Goal: Information Seeking & Learning: Find specific fact

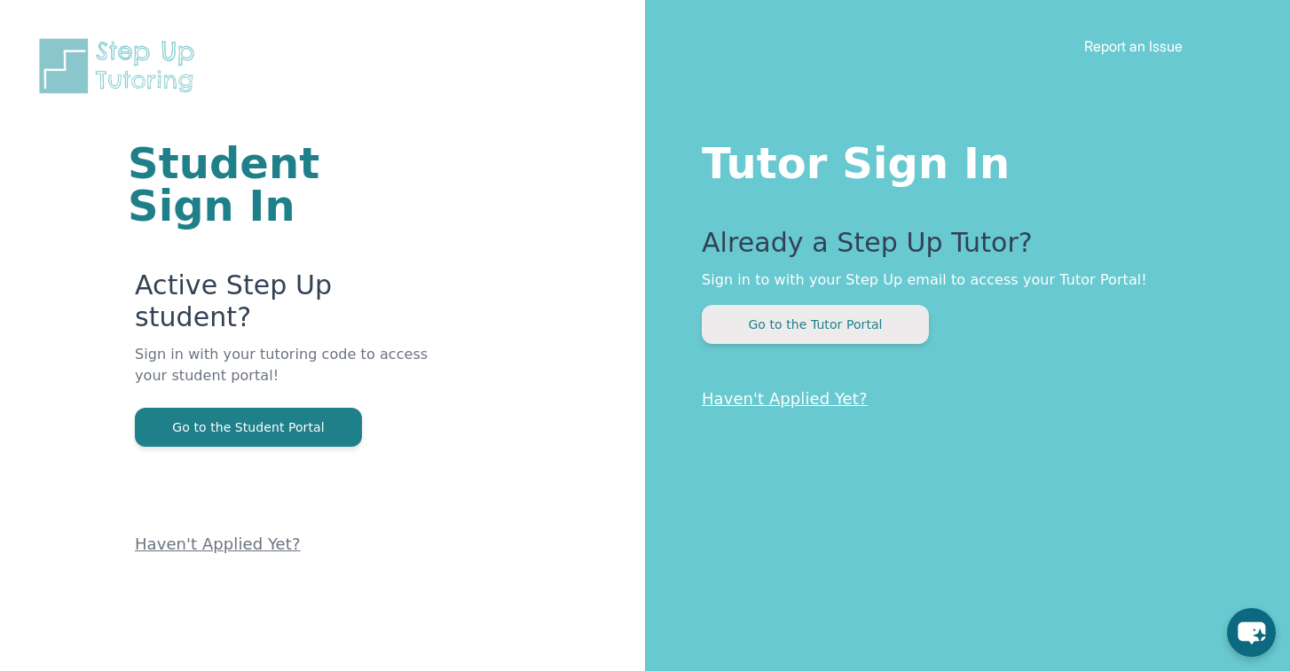
click at [797, 322] on button "Go to the Tutor Portal" at bounding box center [815, 324] width 227 height 39
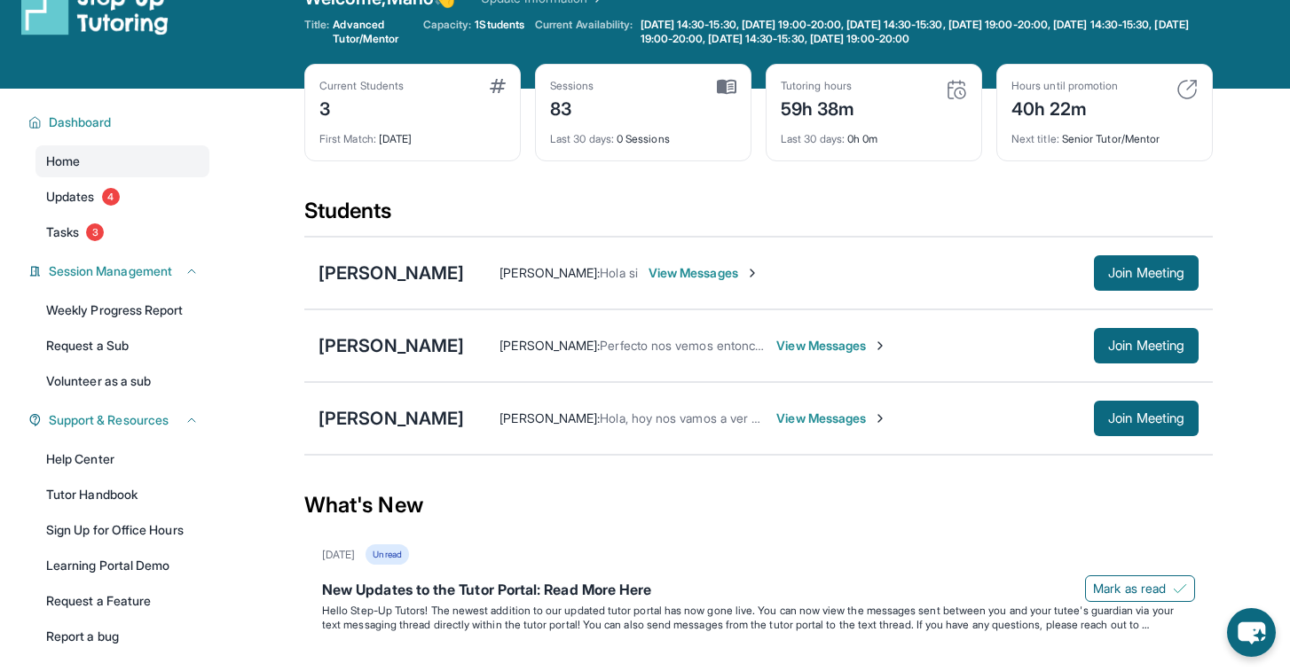
scroll to position [39, 0]
click at [963, 90] on img at bounding box center [956, 89] width 21 height 21
click at [933, 98] on div "Tutoring hours 59h 38m" at bounding box center [874, 100] width 186 height 43
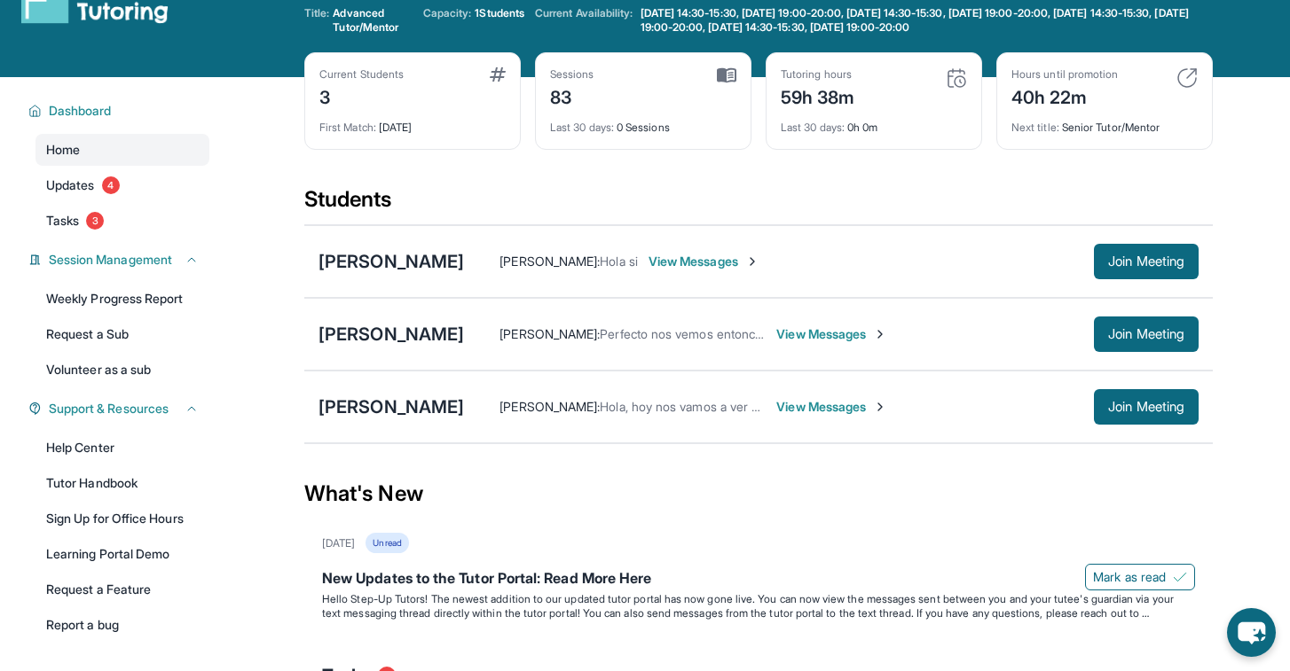
scroll to position [51, 1]
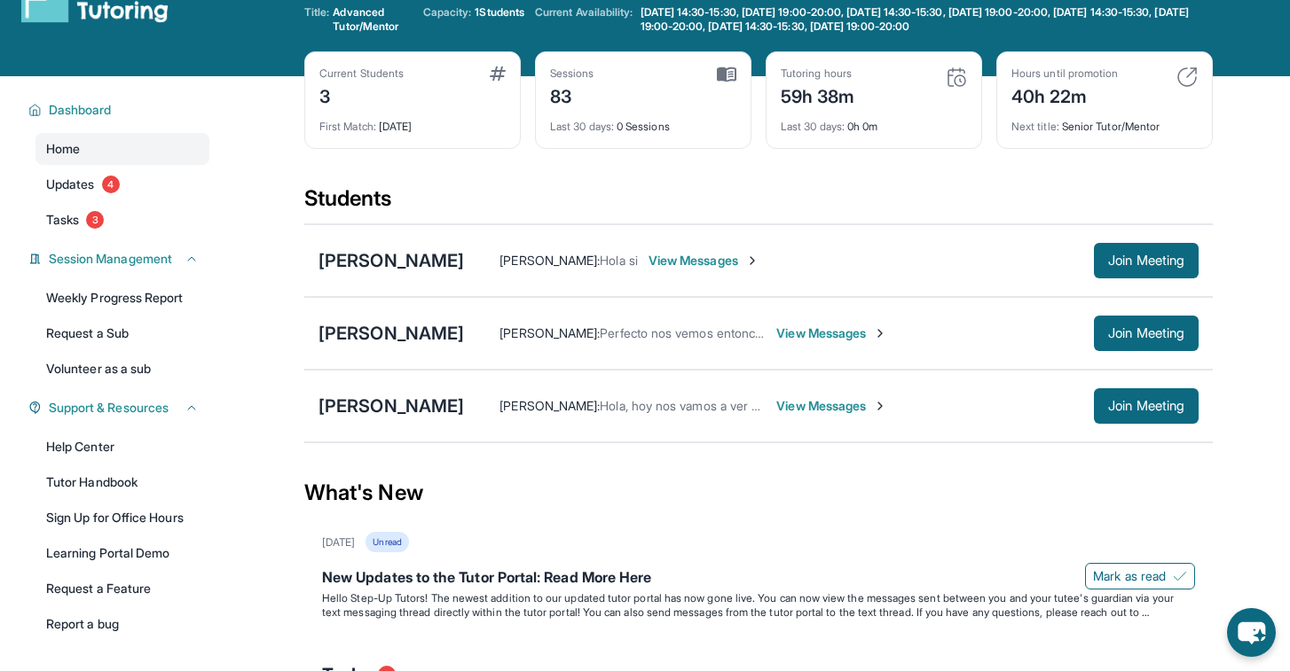
click at [858, 122] on div "Last 30 days : 0h 0m" at bounding box center [874, 121] width 186 height 25
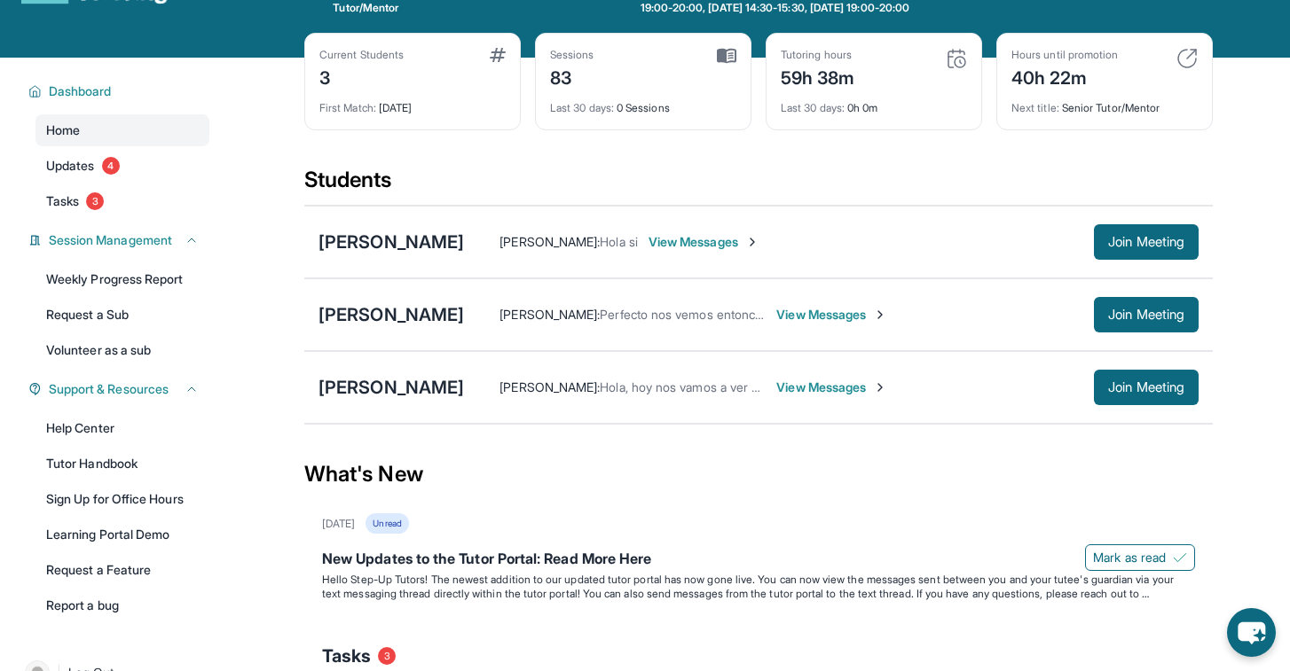
scroll to position [71, 0]
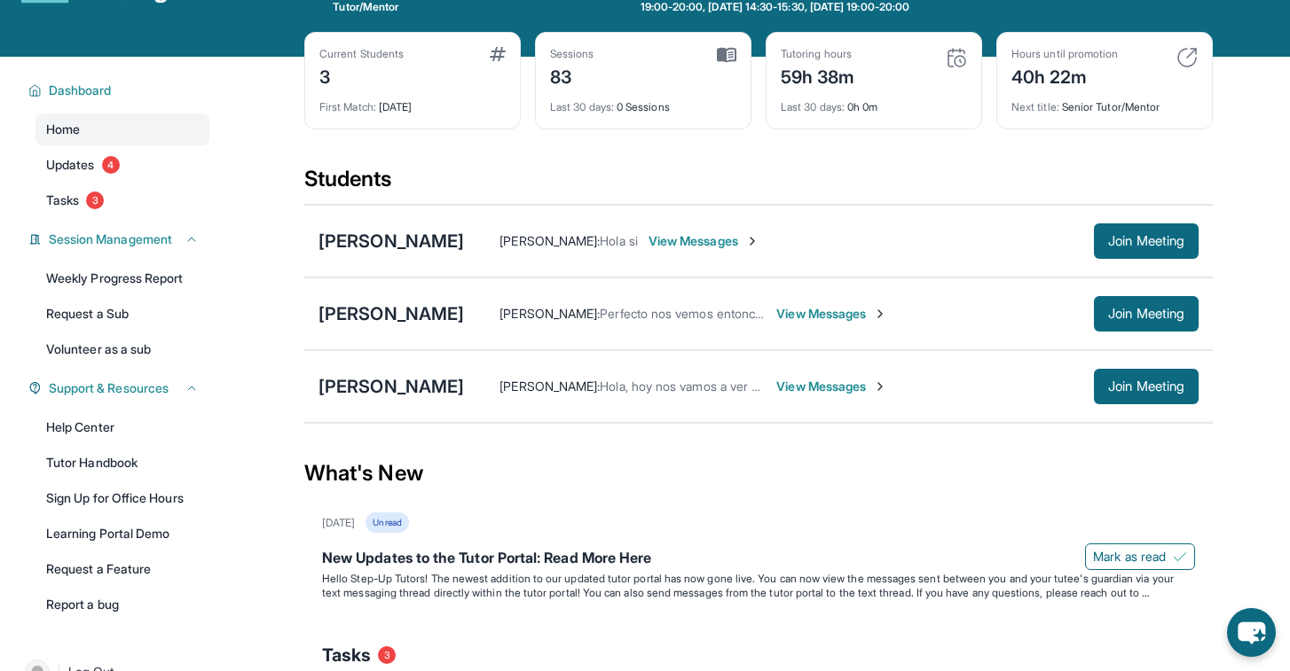
click at [873, 104] on div "Last 30 days : 0h 0m" at bounding box center [874, 102] width 186 height 25
click at [726, 243] on span "View Messages" at bounding box center [703, 241] width 111 height 18
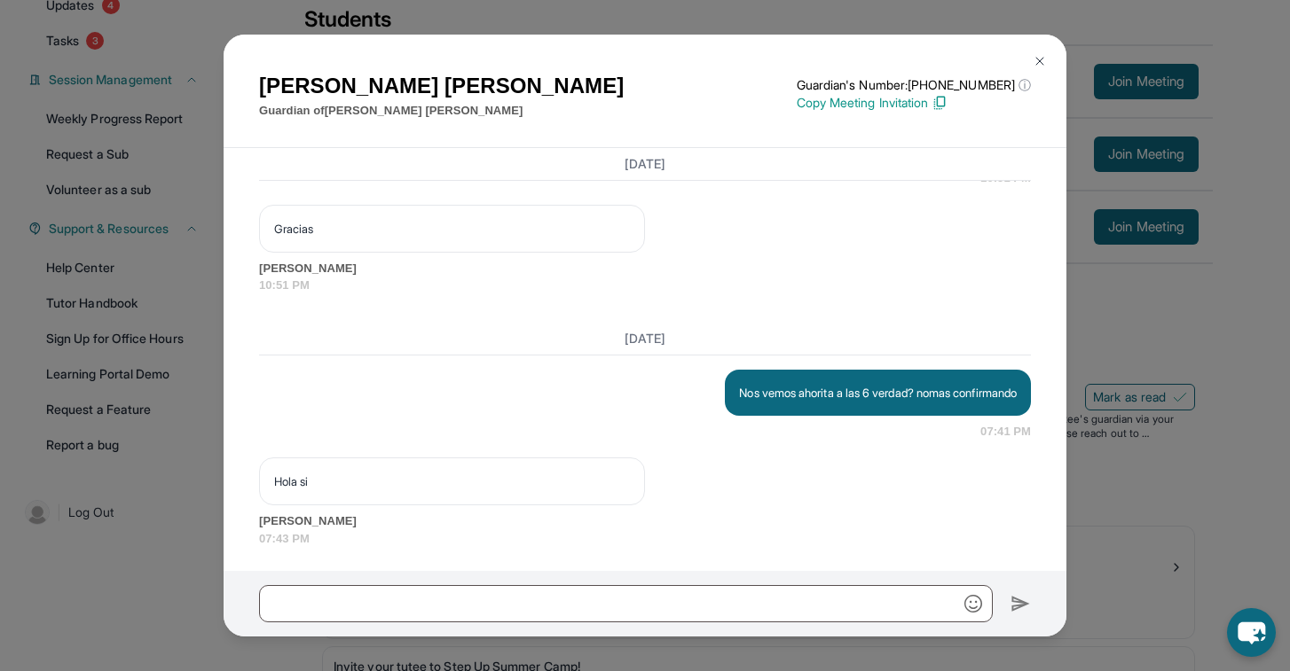
scroll to position [232, 0]
click at [1045, 59] on img at bounding box center [1039, 61] width 14 height 14
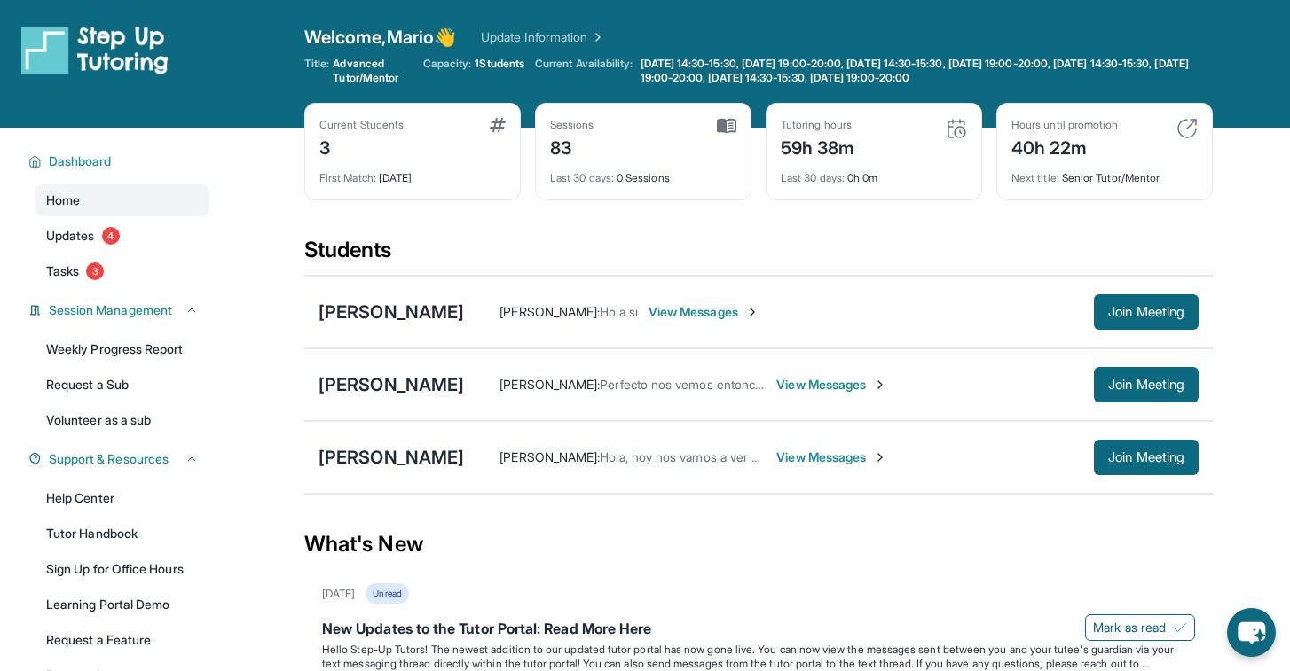
scroll to position [0, 0]
click at [392, 312] on div "[PERSON_NAME]" at bounding box center [390, 312] width 145 height 25
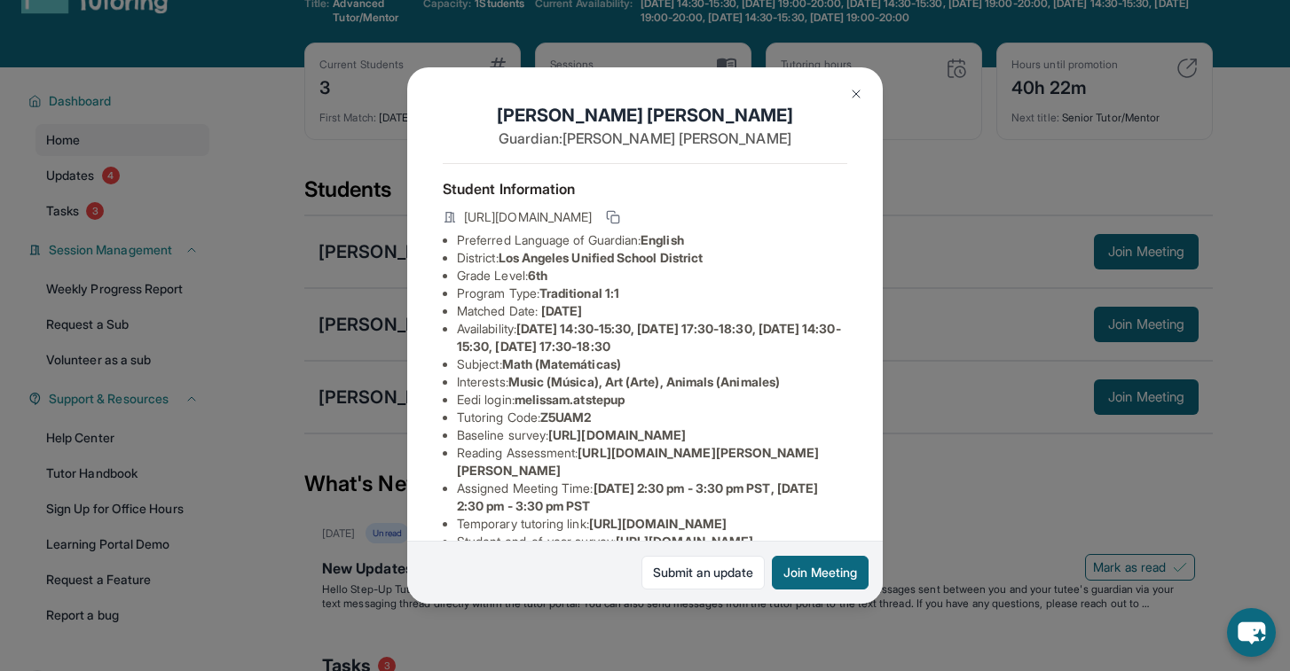
click at [855, 90] on img at bounding box center [856, 94] width 14 height 14
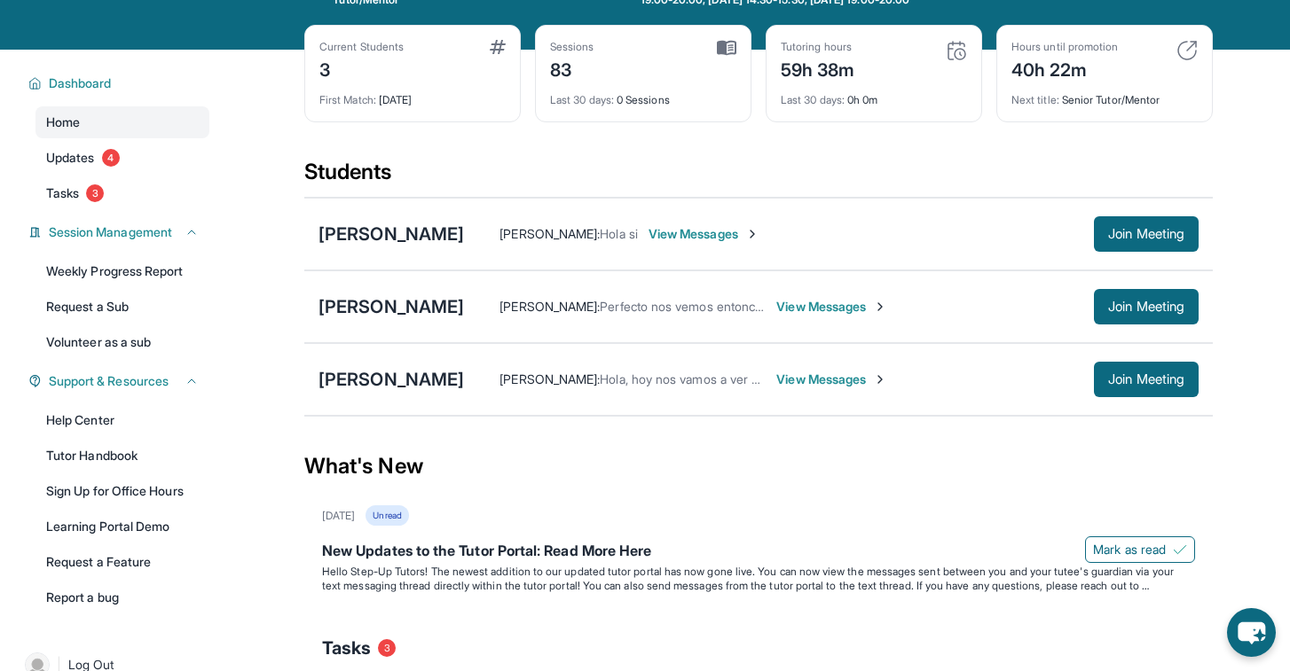
scroll to position [76, 0]
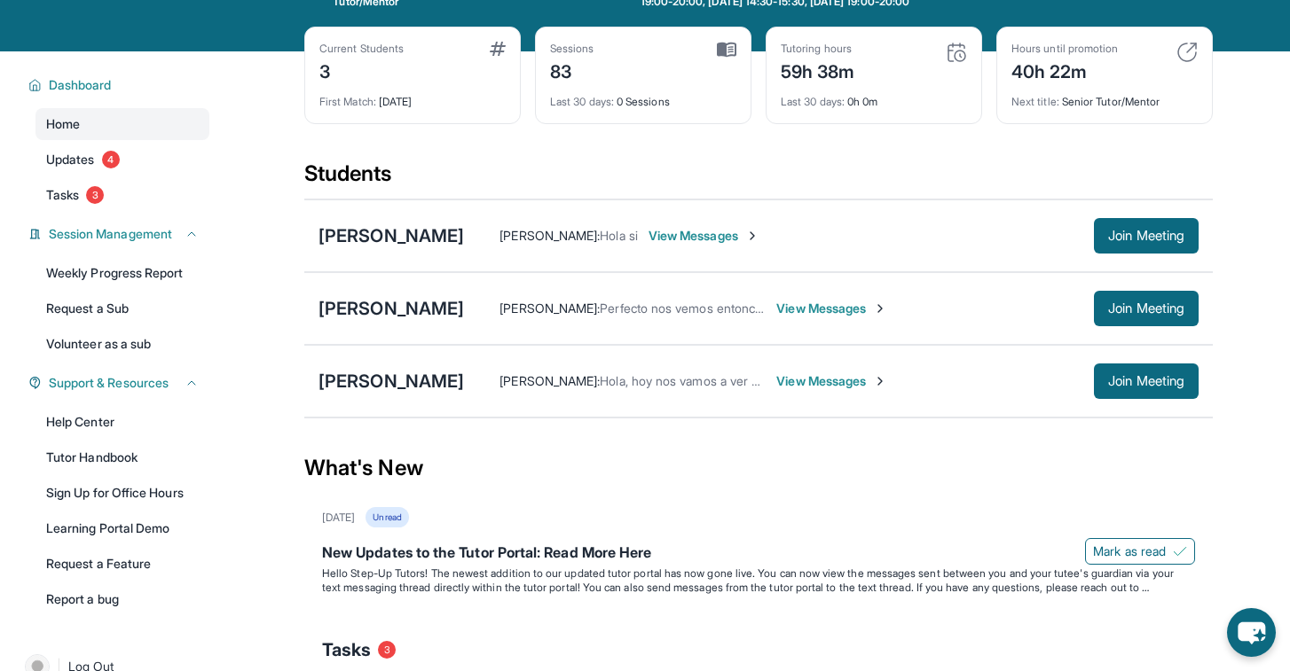
click at [1187, 48] on img at bounding box center [1186, 52] width 21 height 21
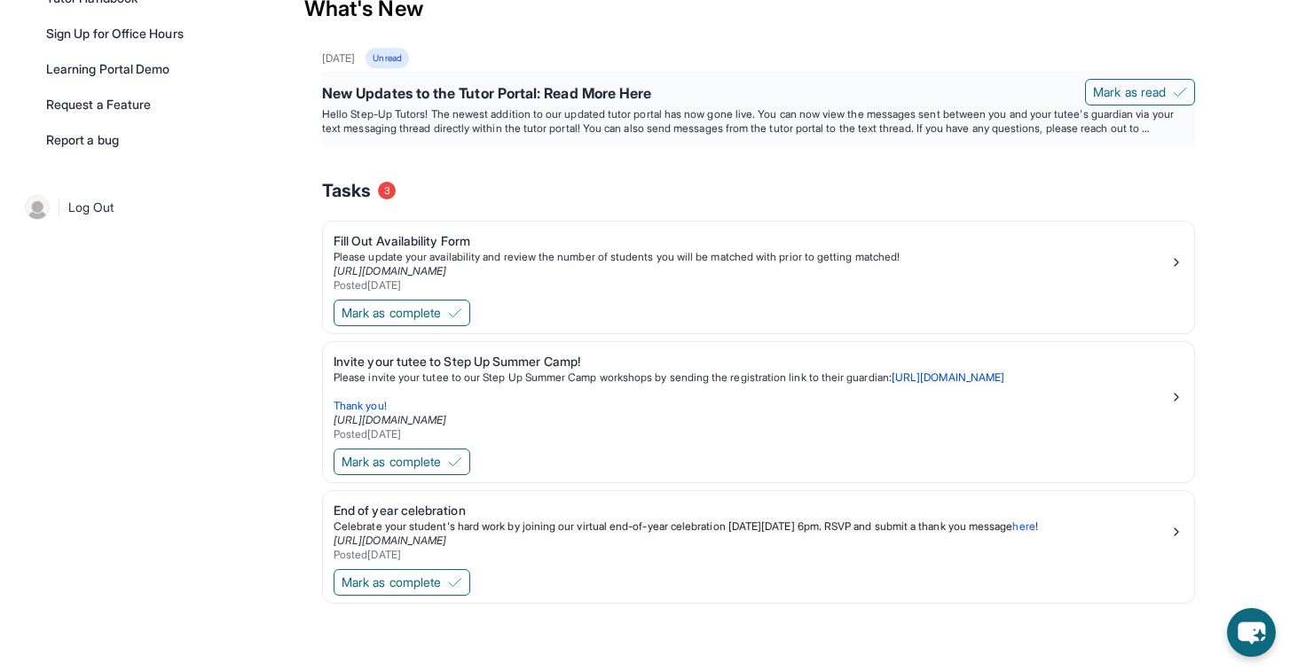
scroll to position [536, 0]
click at [1180, 272] on div "Fill Out Availability Form Please update your availability and review the numbe…" at bounding box center [759, 262] width 850 height 60
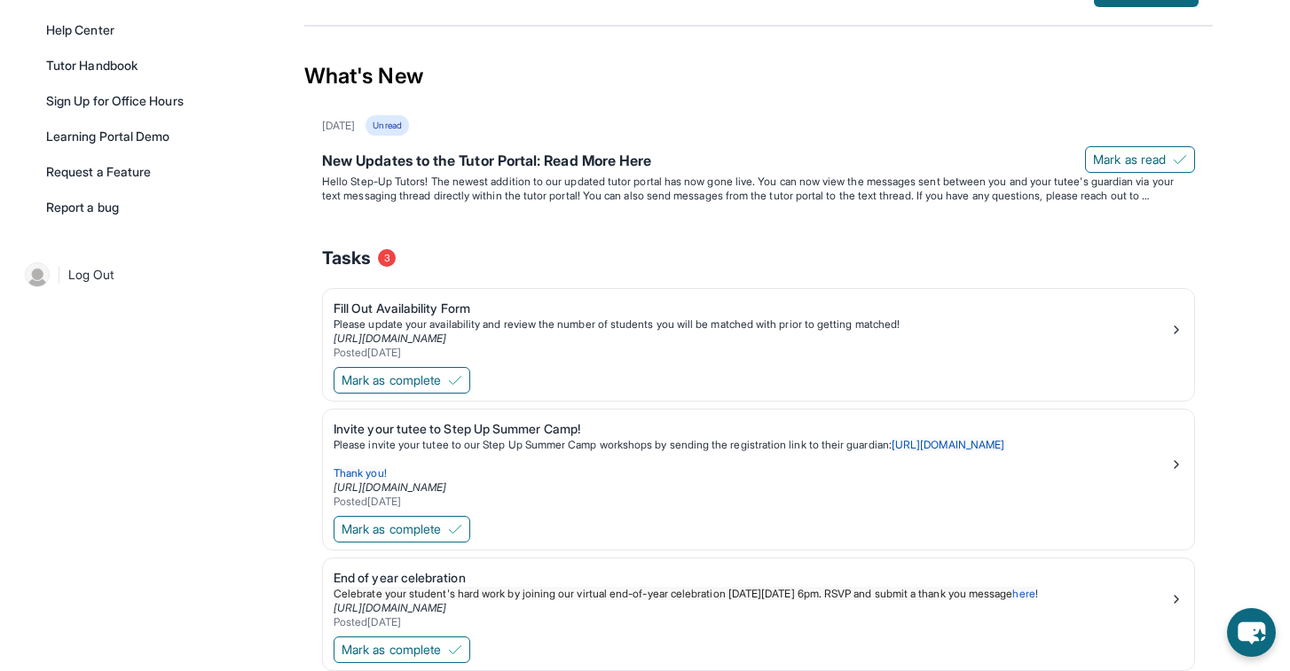
scroll to position [470, 0]
click at [455, 384] on img at bounding box center [455, 379] width 14 height 14
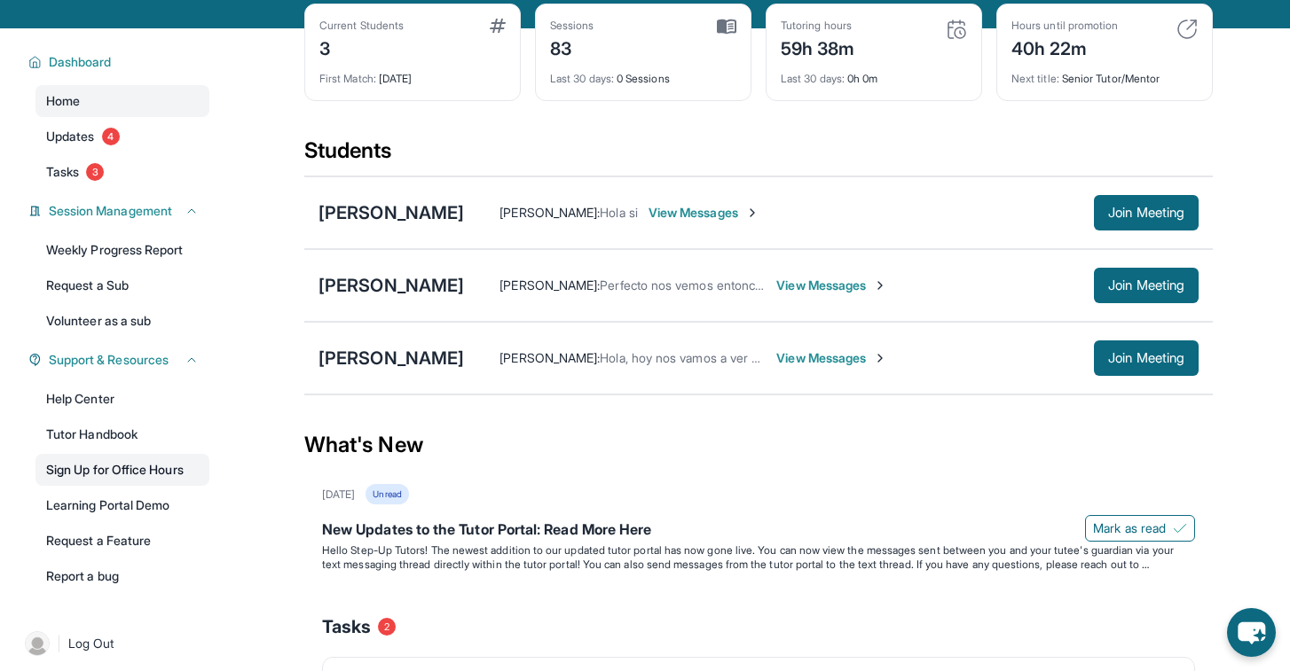
scroll to position [97, 0]
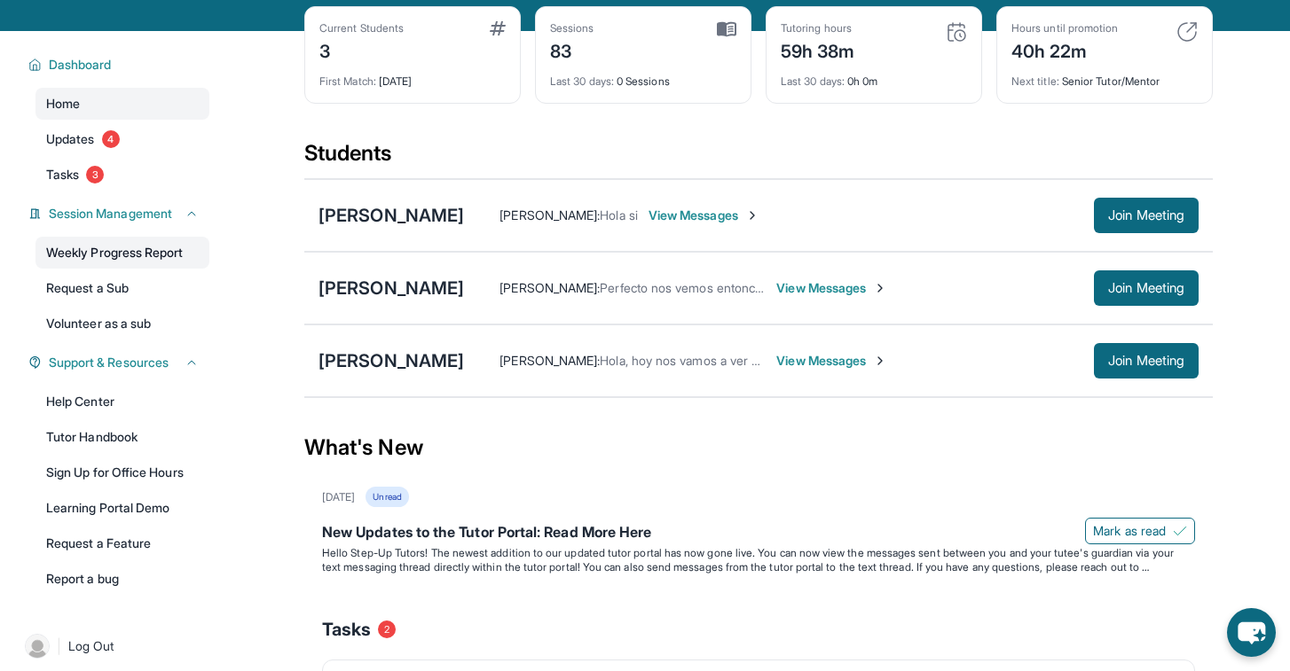
click at [173, 250] on link "Weekly Progress Report" at bounding box center [122, 253] width 174 height 32
click at [78, 183] on span "Tasks" at bounding box center [62, 175] width 33 height 18
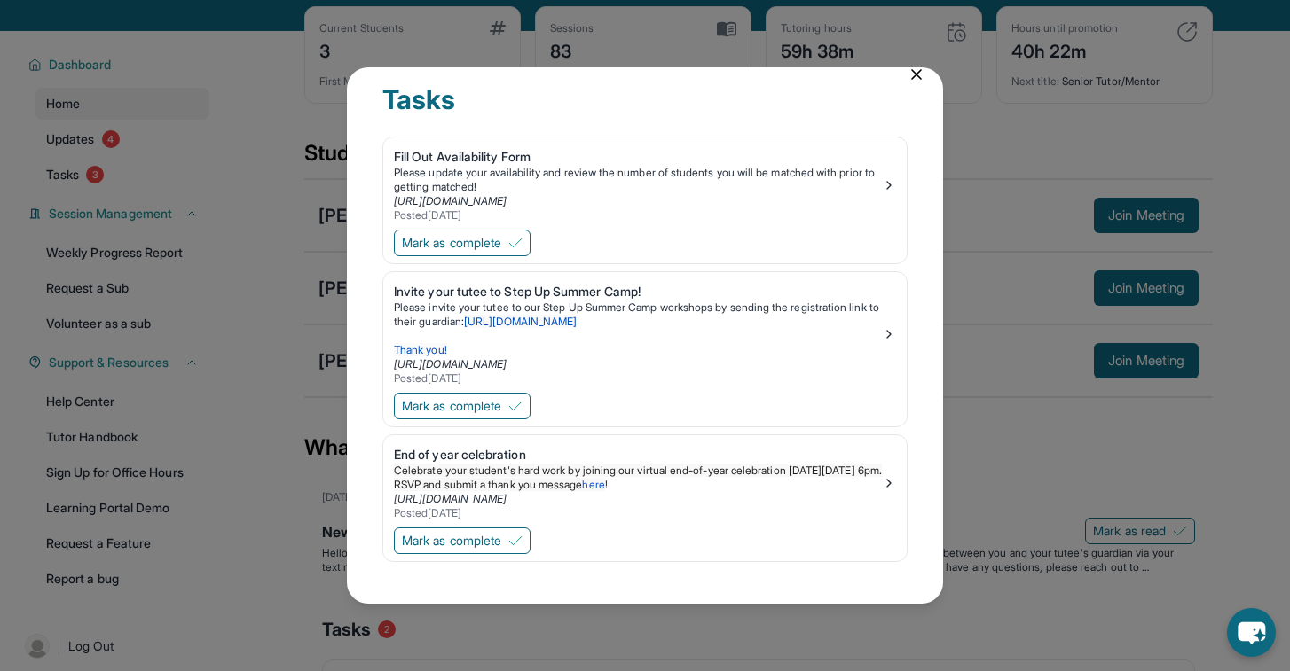
scroll to position [20, 0]
click at [489, 405] on span "Mark as complete" at bounding box center [451, 406] width 99 height 18
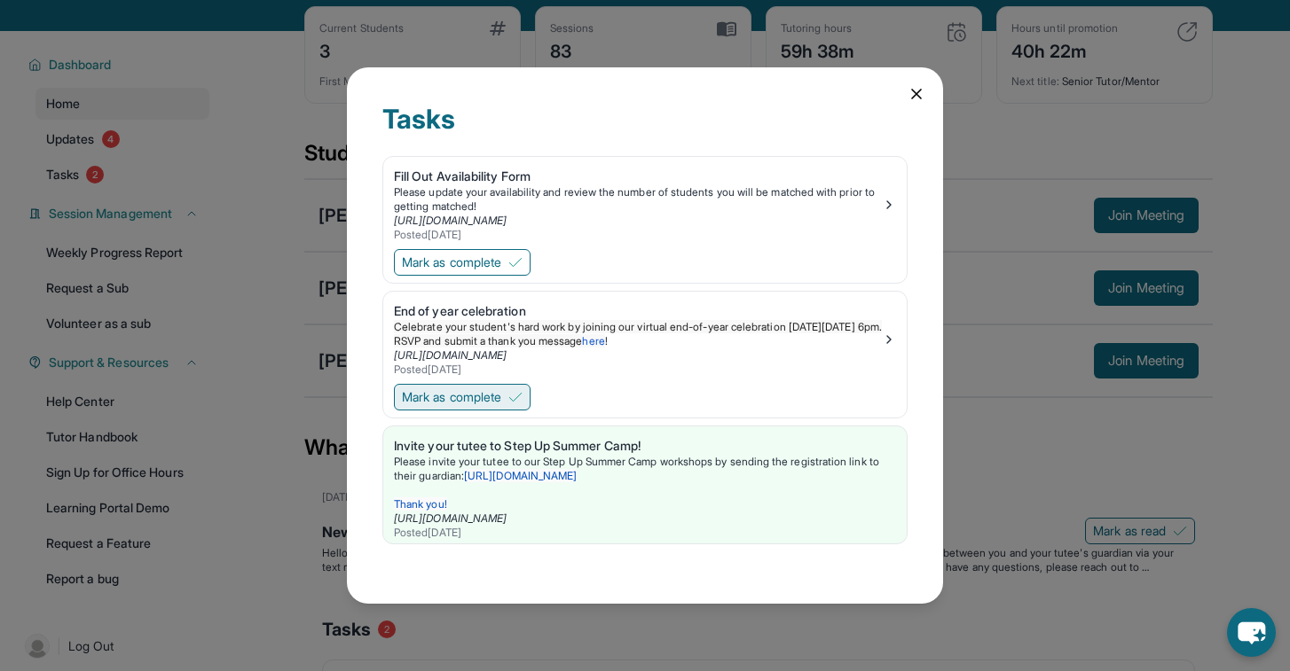
scroll to position [0, 0]
click at [500, 392] on span "Mark as complete" at bounding box center [451, 397] width 99 height 18
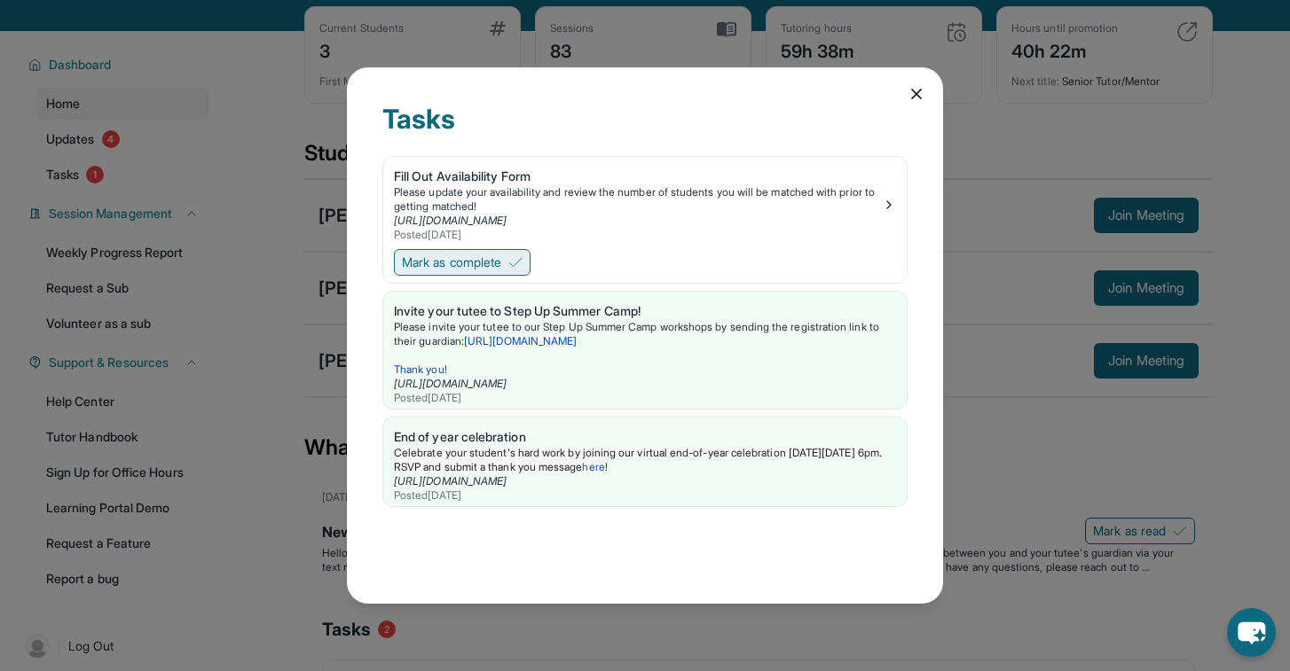
click at [522, 258] on img at bounding box center [515, 262] width 14 height 14
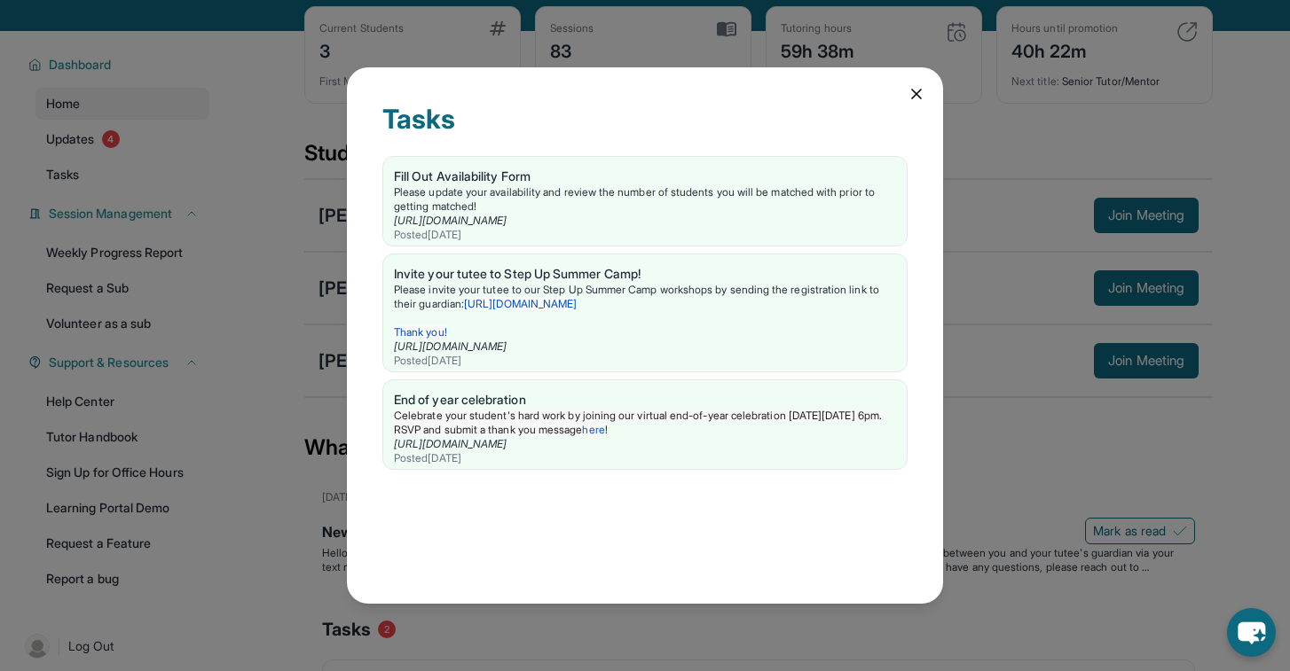
click at [916, 99] on icon at bounding box center [916, 94] width 18 height 18
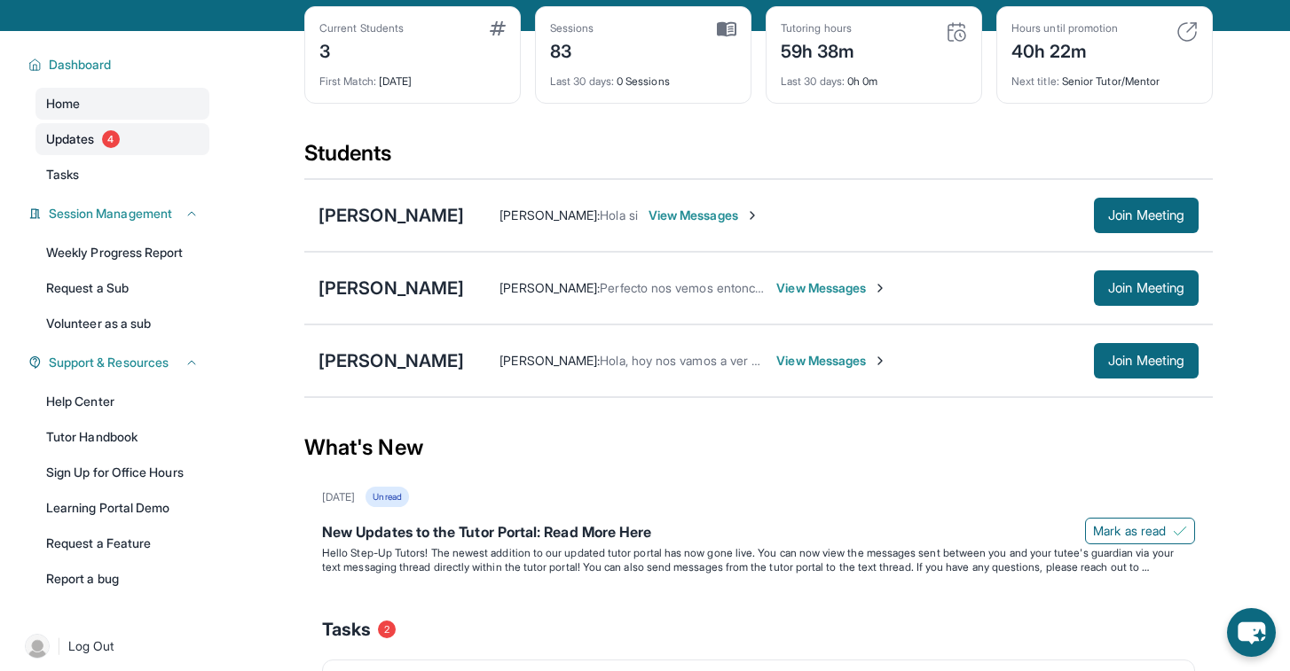
click at [114, 129] on link "Updates 4" at bounding box center [122, 139] width 174 height 32
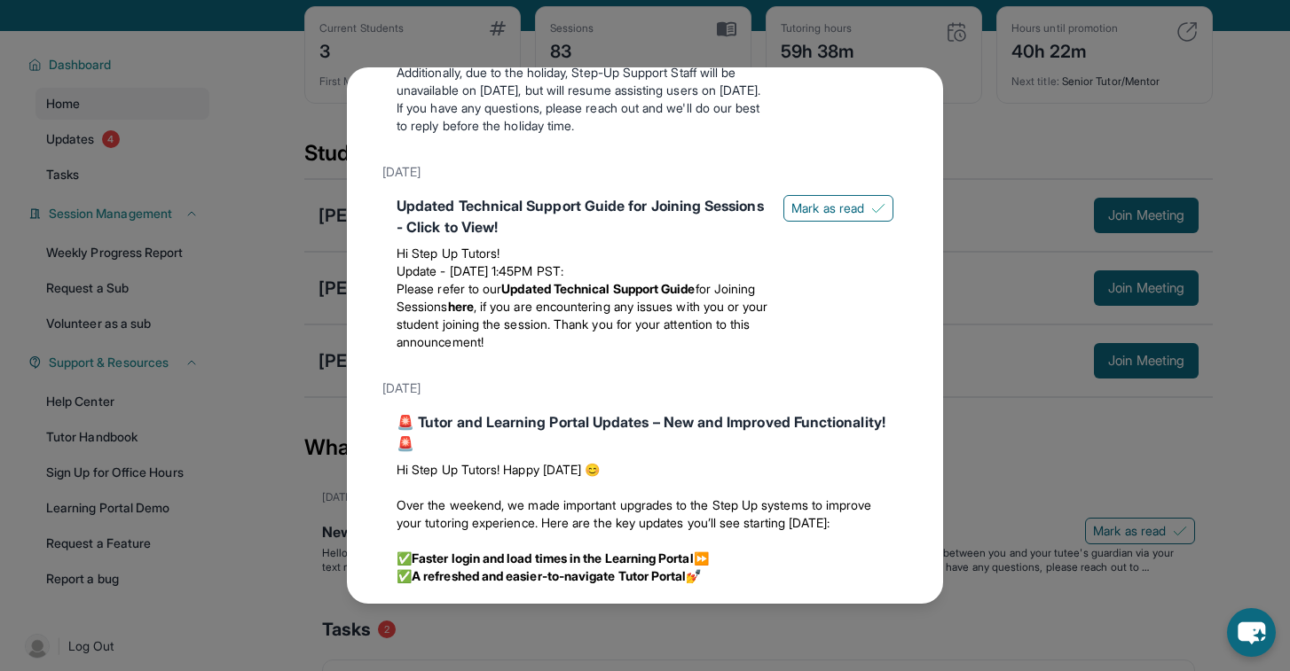
scroll to position [1354, 0]
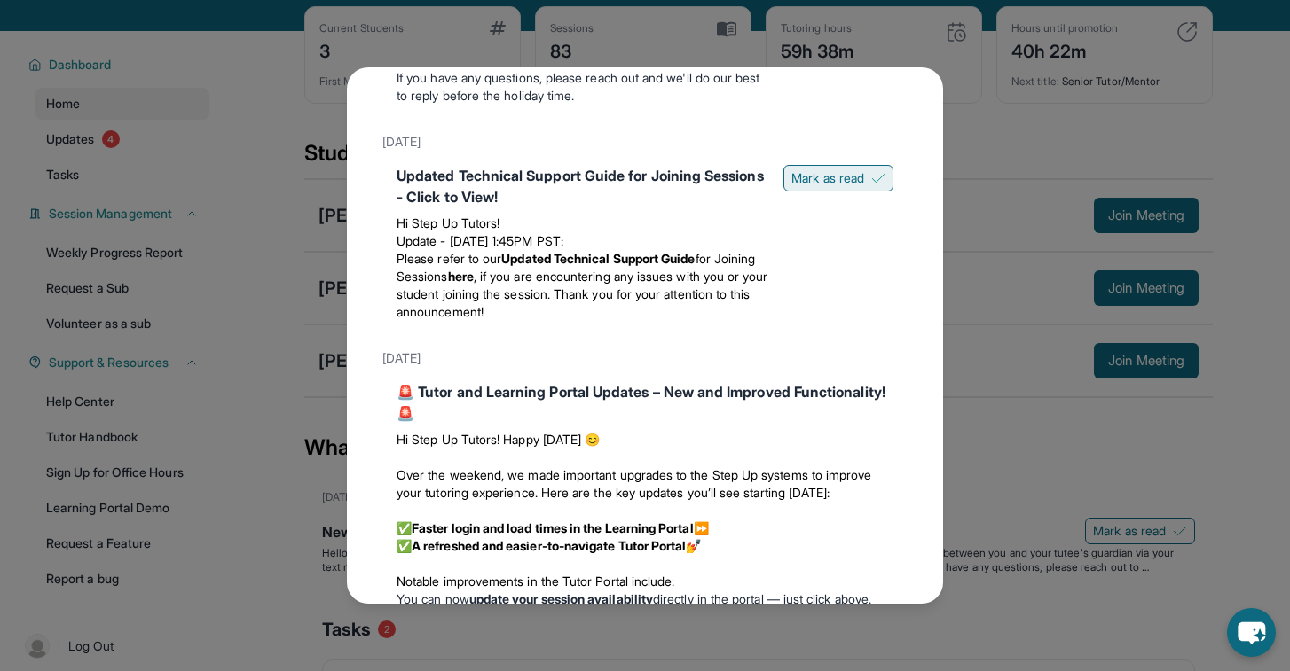
click at [824, 167] on button "Mark as read" at bounding box center [838, 178] width 110 height 27
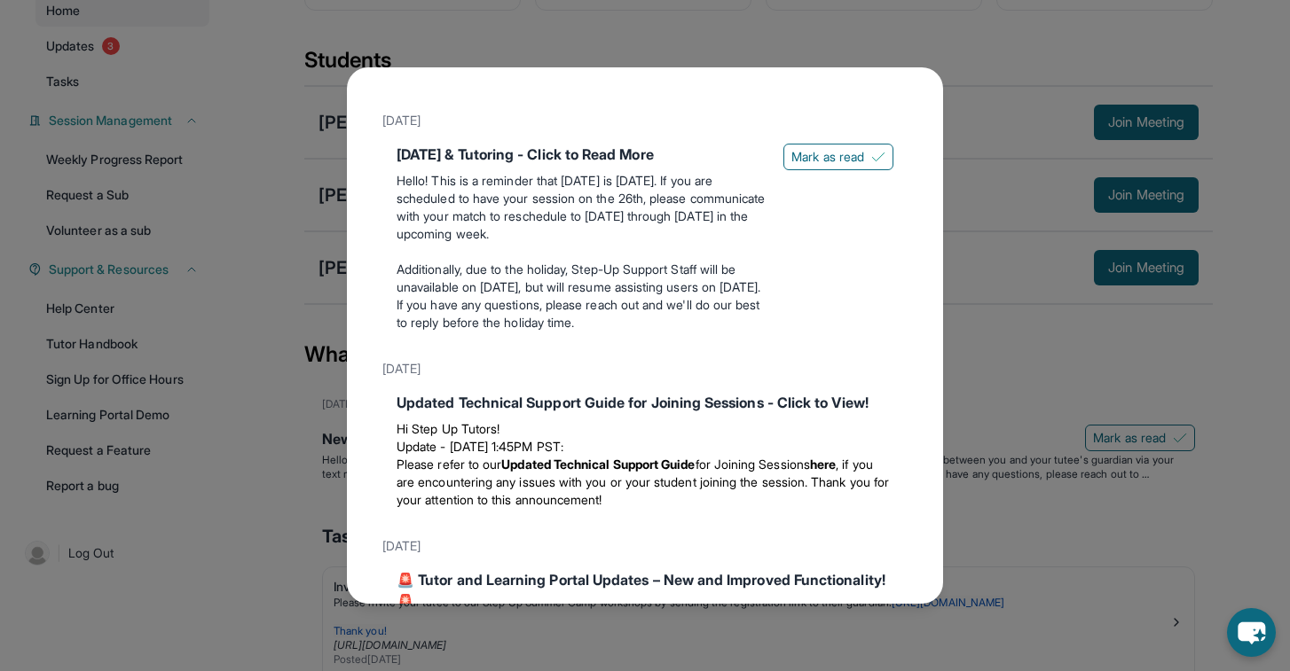
scroll to position [1090, 0]
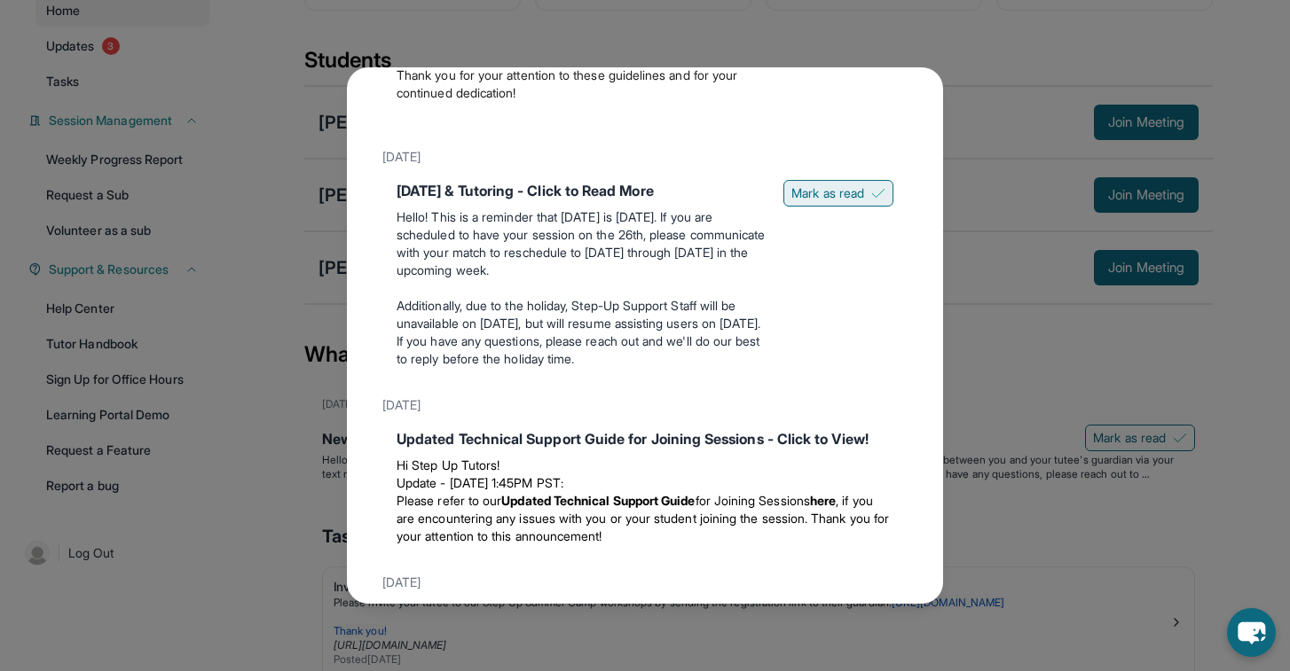
click at [795, 200] on span "Mark as read" at bounding box center [827, 193] width 73 height 18
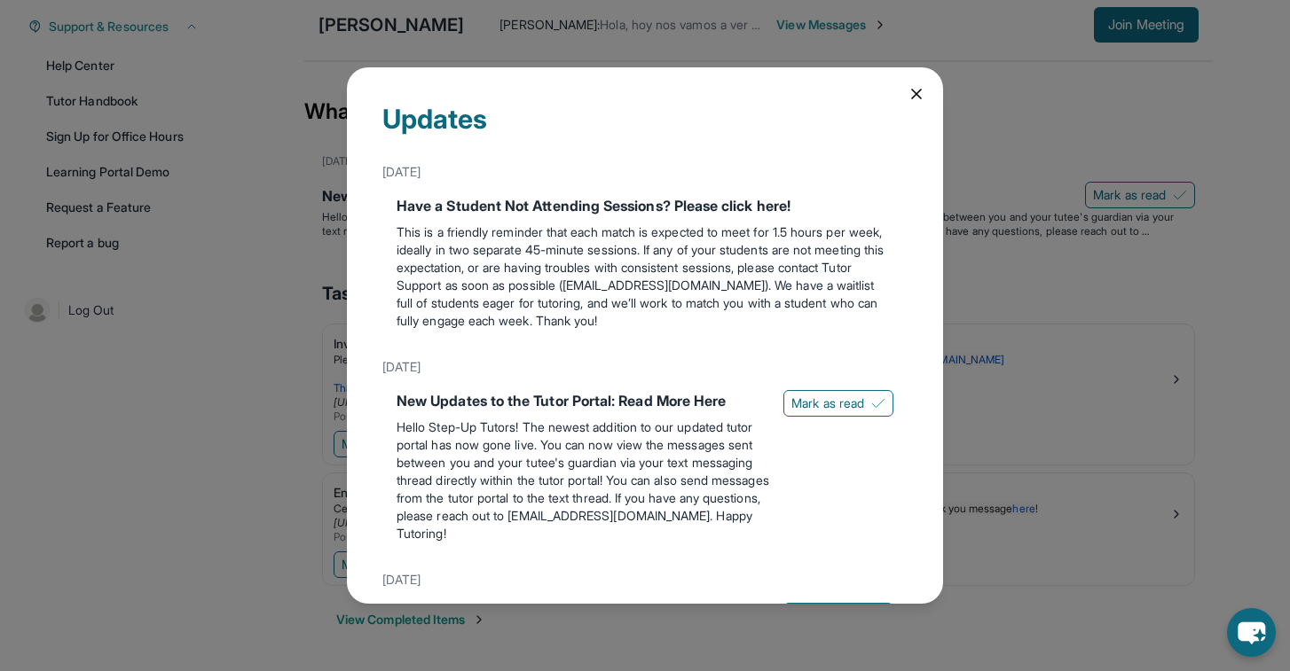
scroll to position [0, 0]
click at [828, 404] on span "Mark as read" at bounding box center [827, 404] width 73 height 18
click at [850, 400] on span "Mark as read" at bounding box center [827, 404] width 73 height 18
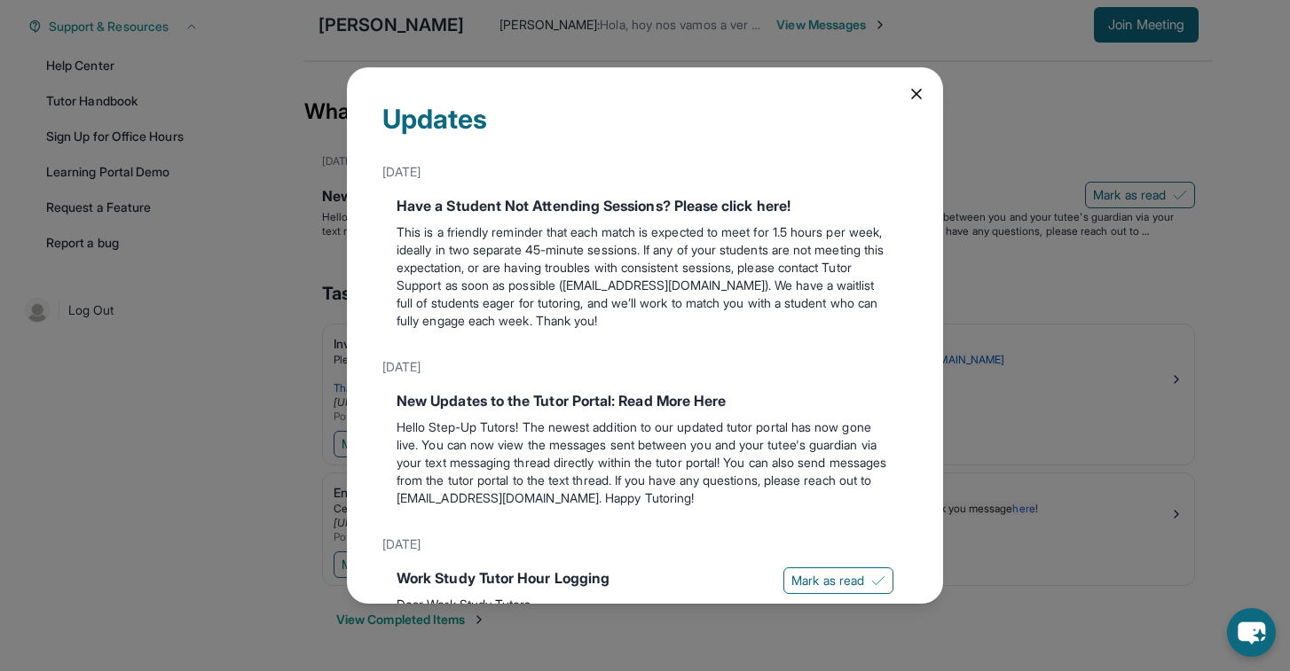
click at [914, 95] on icon at bounding box center [916, 94] width 9 height 9
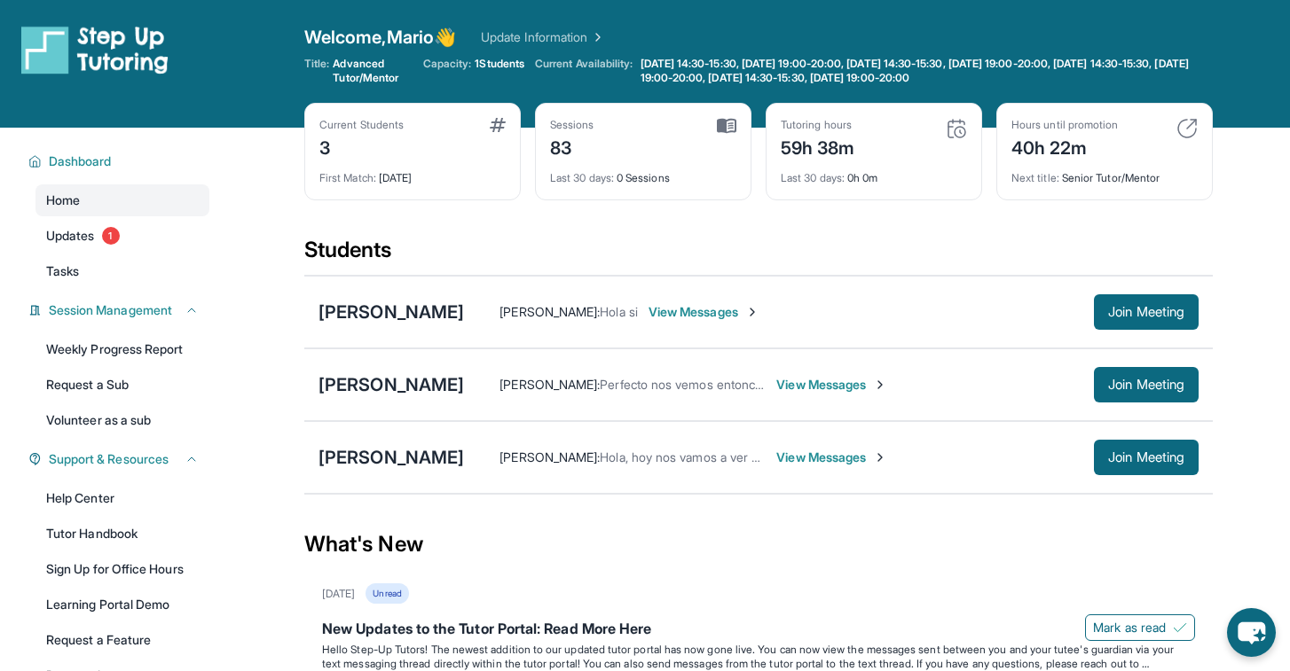
click at [608, 157] on div "Sessions 83" at bounding box center [643, 139] width 186 height 43
click at [569, 153] on div "83" at bounding box center [572, 146] width 44 height 28
click at [364, 153] on div "3" at bounding box center [361, 146] width 84 height 28
click at [315, 143] on div "Current Students 3 First Match : [DATE]" at bounding box center [412, 152] width 216 height 98
click at [508, 116] on div "Current Students 3 First Match : [DATE]" at bounding box center [412, 152] width 216 height 98
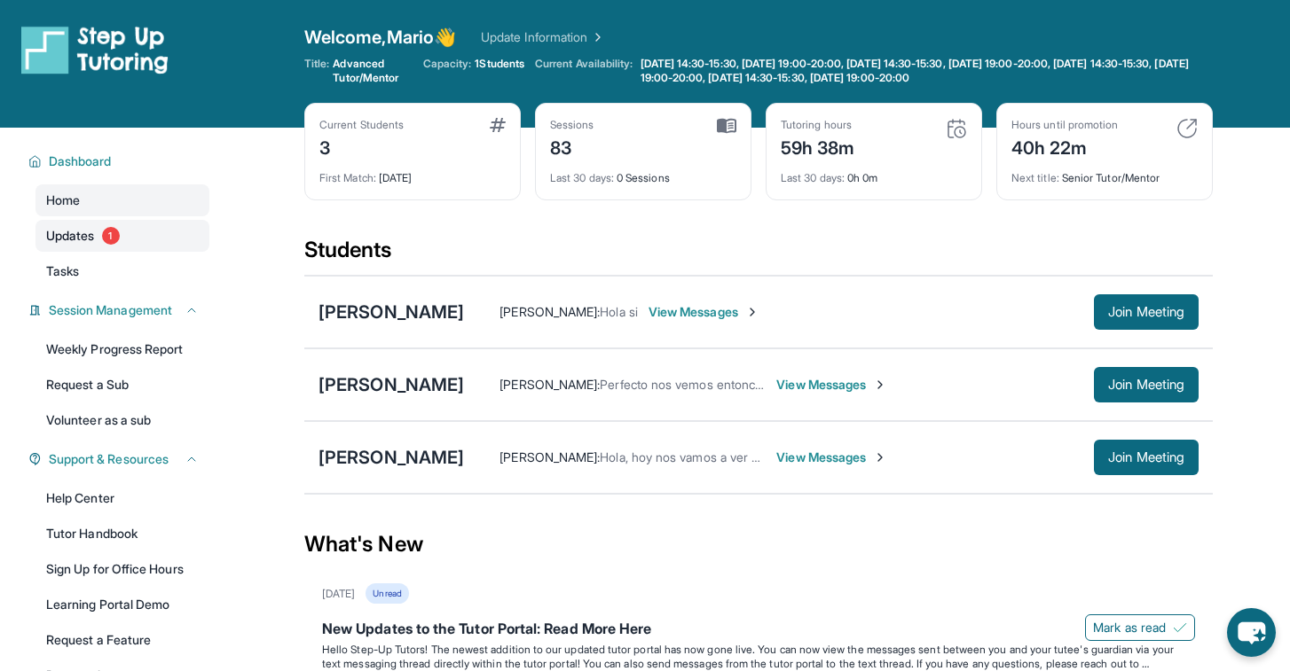
click at [137, 234] on link "Updates 1" at bounding box center [122, 236] width 174 height 32
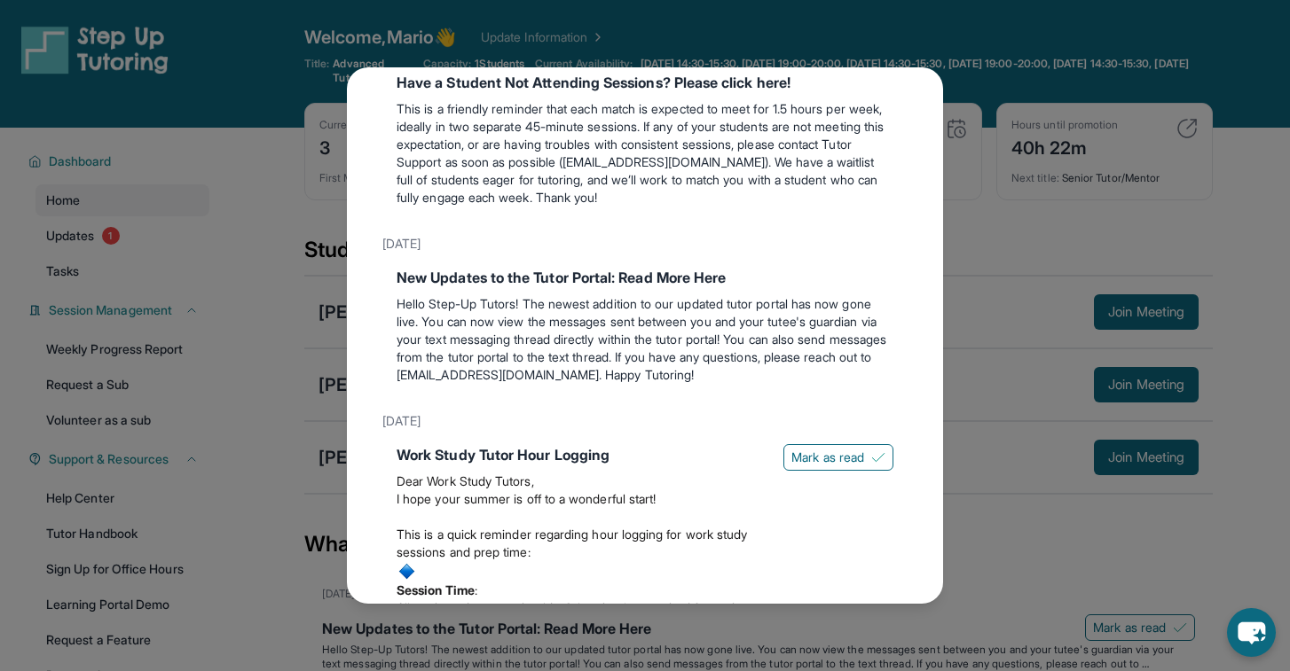
scroll to position [153, 0]
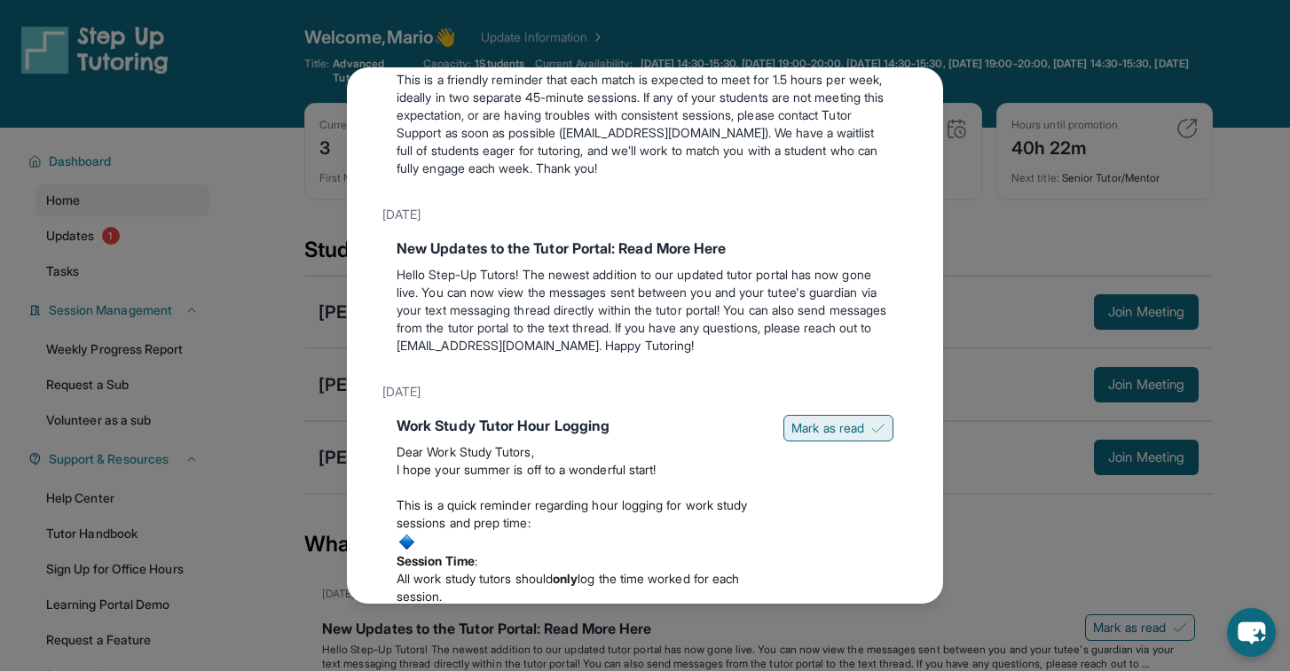
click at [800, 423] on span "Mark as read" at bounding box center [827, 429] width 73 height 18
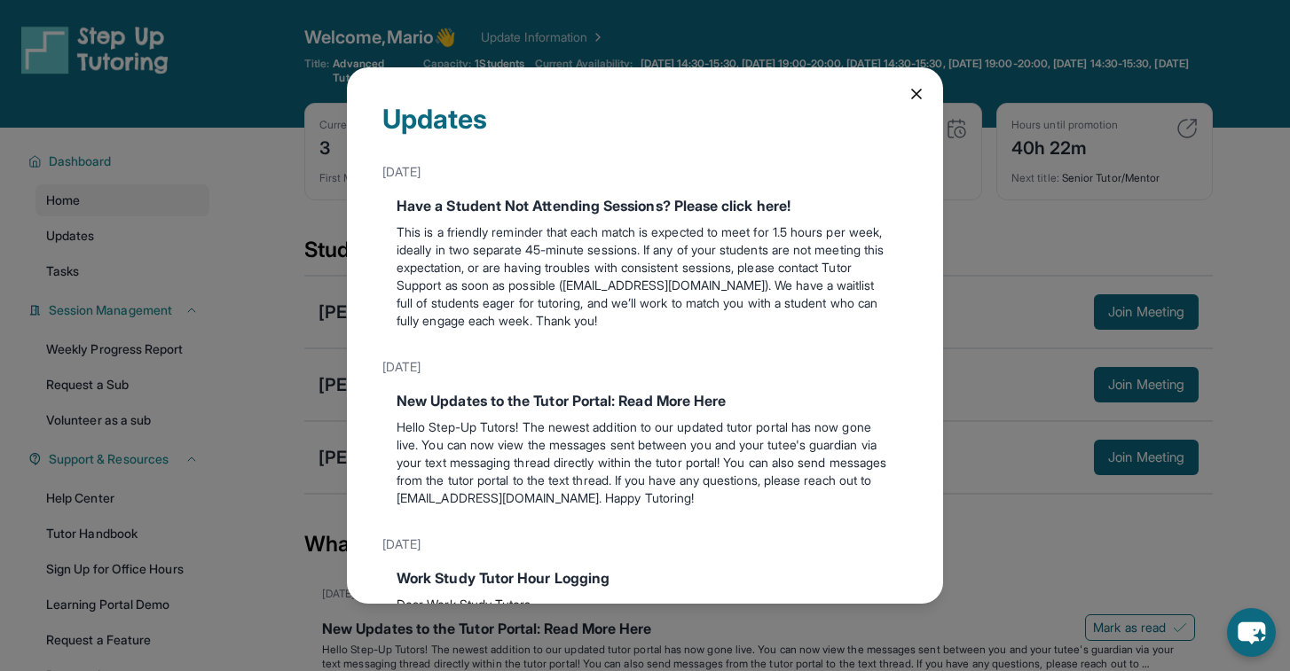
scroll to position [0, 0]
click at [911, 92] on icon at bounding box center [916, 94] width 18 height 18
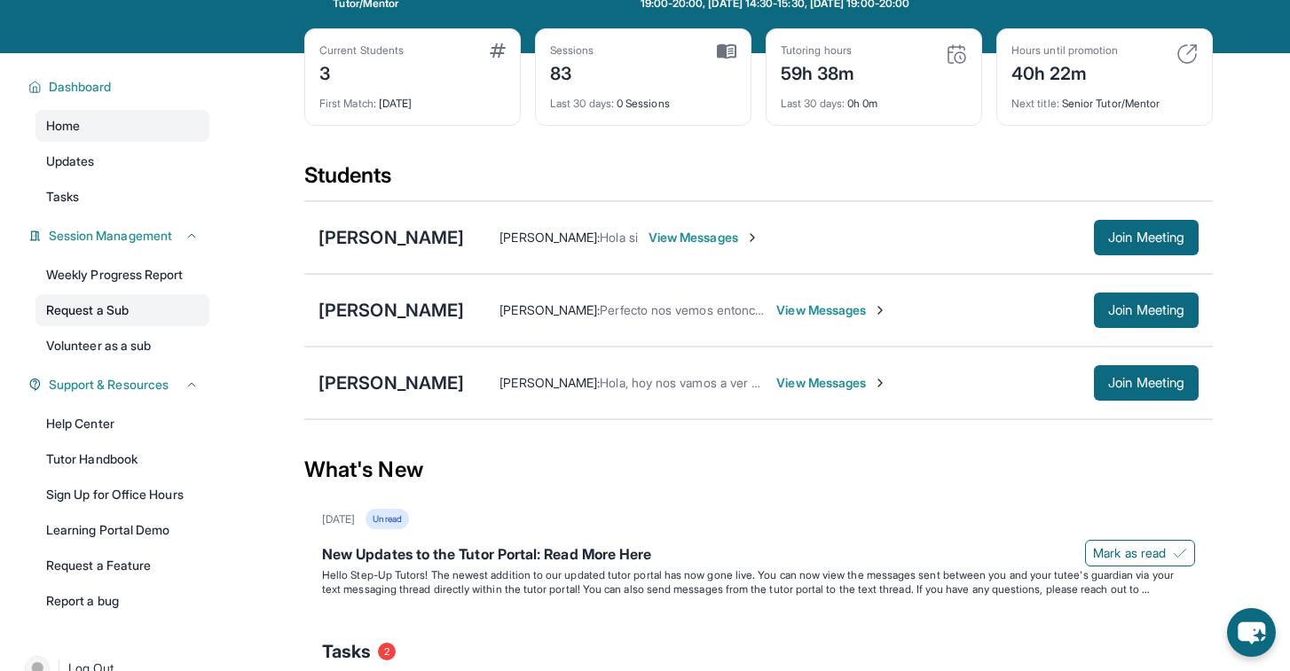
scroll to position [90, 0]
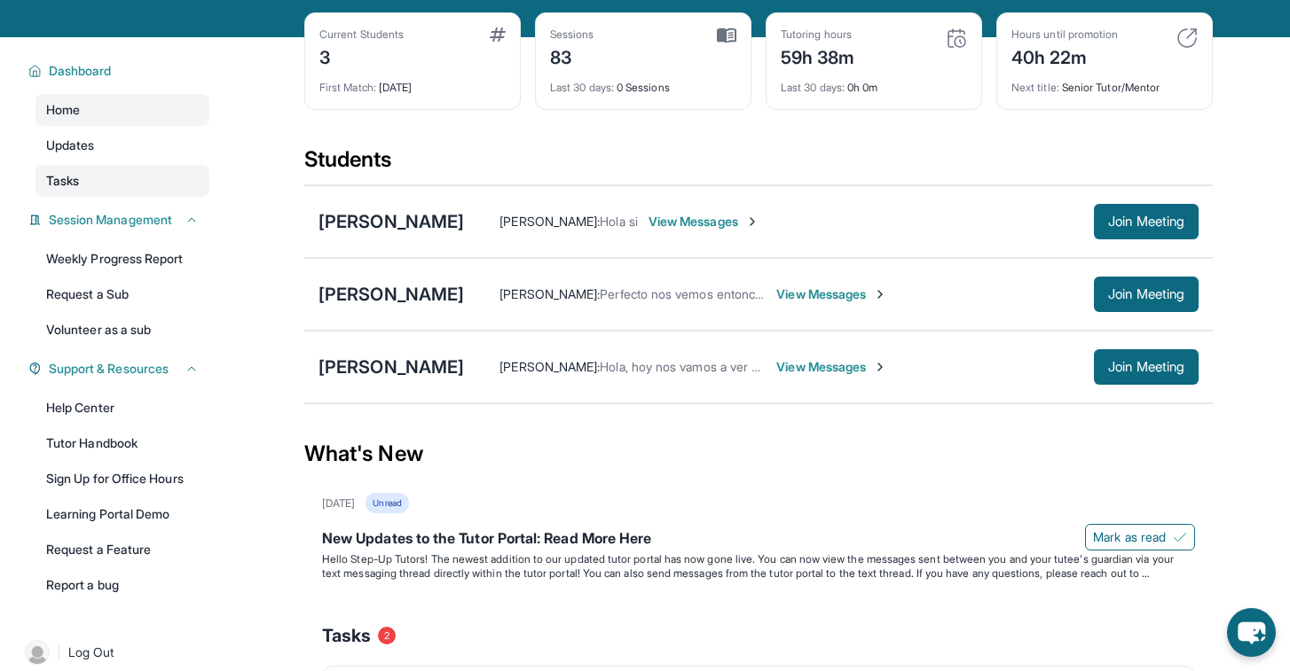
click at [103, 186] on link "Tasks" at bounding box center [122, 181] width 174 height 32
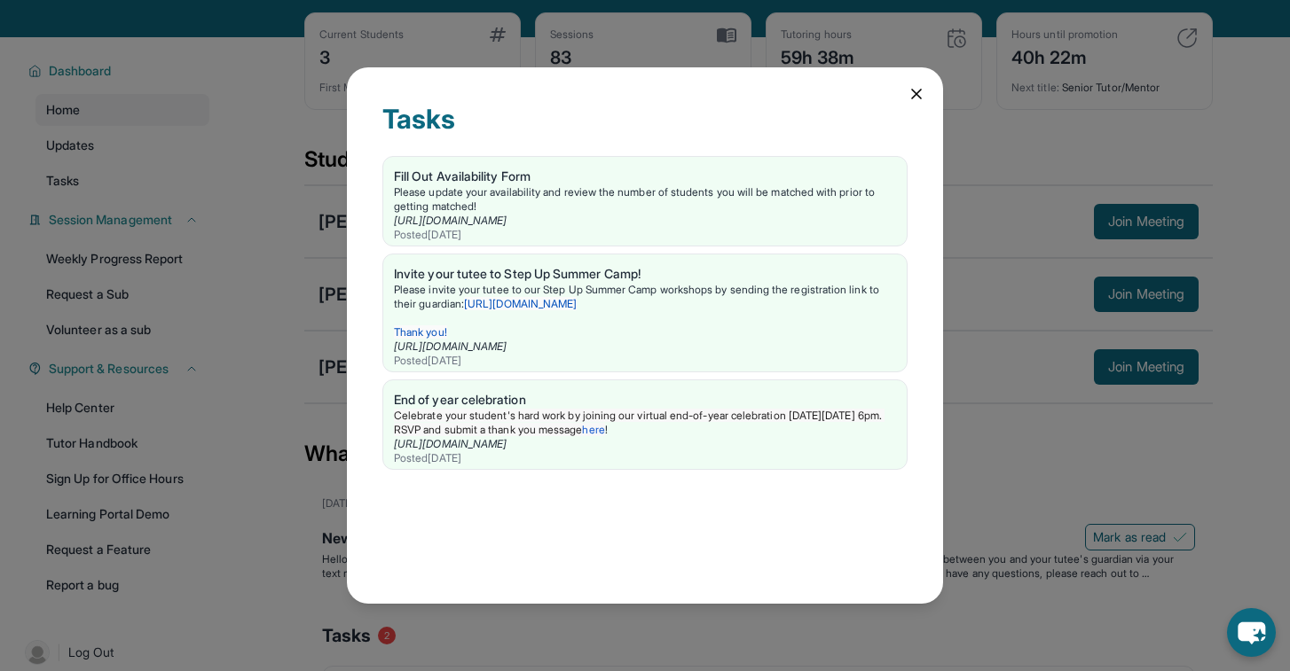
click at [917, 93] on icon at bounding box center [916, 94] width 9 height 9
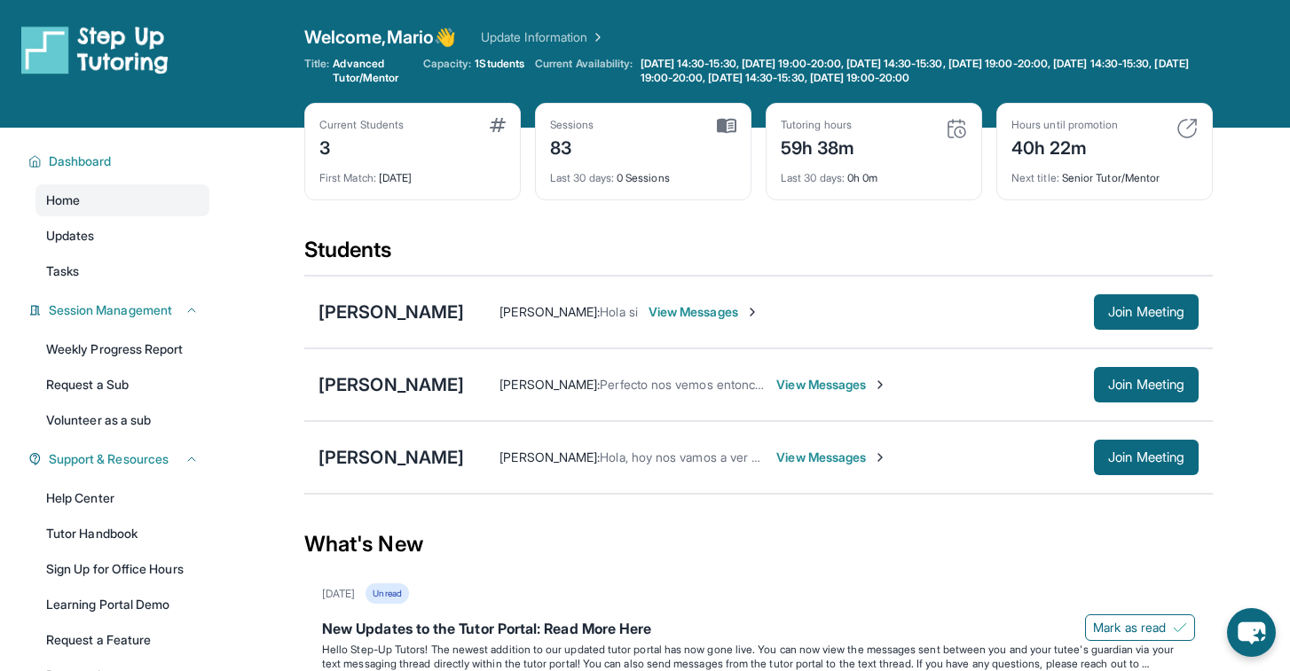
scroll to position [0, 0]
click at [726, 315] on span "View Messages" at bounding box center [703, 312] width 111 height 18
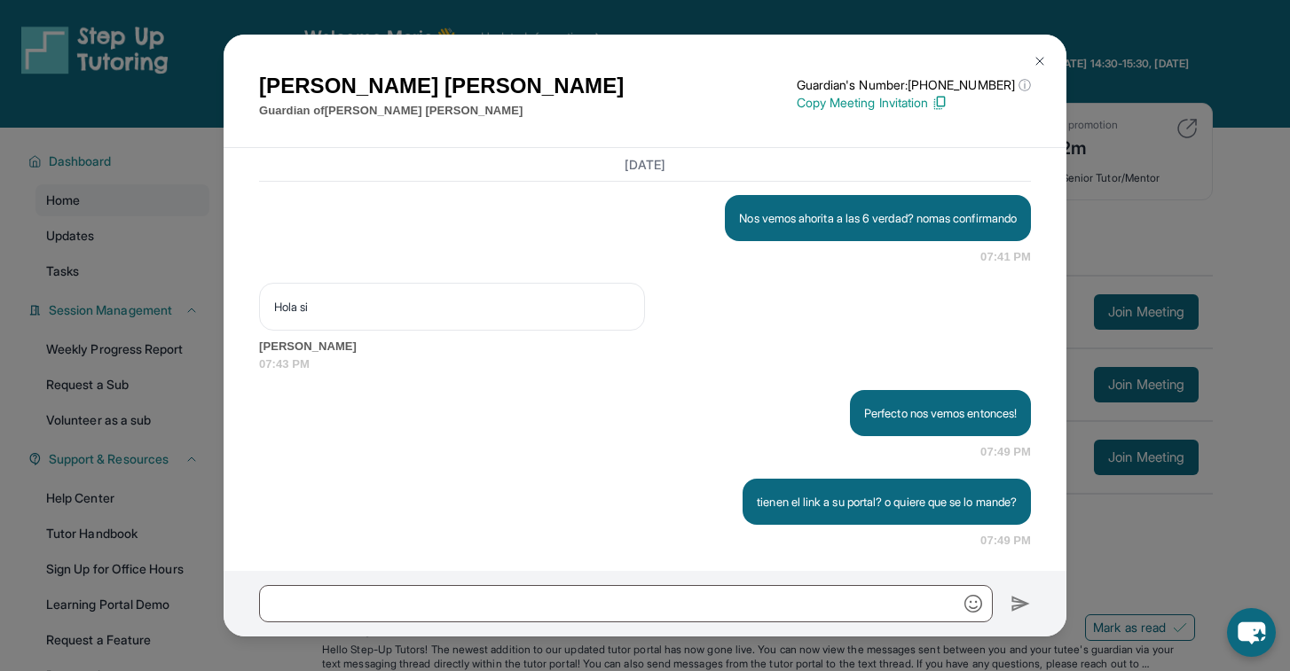
scroll to position [3424, 0]
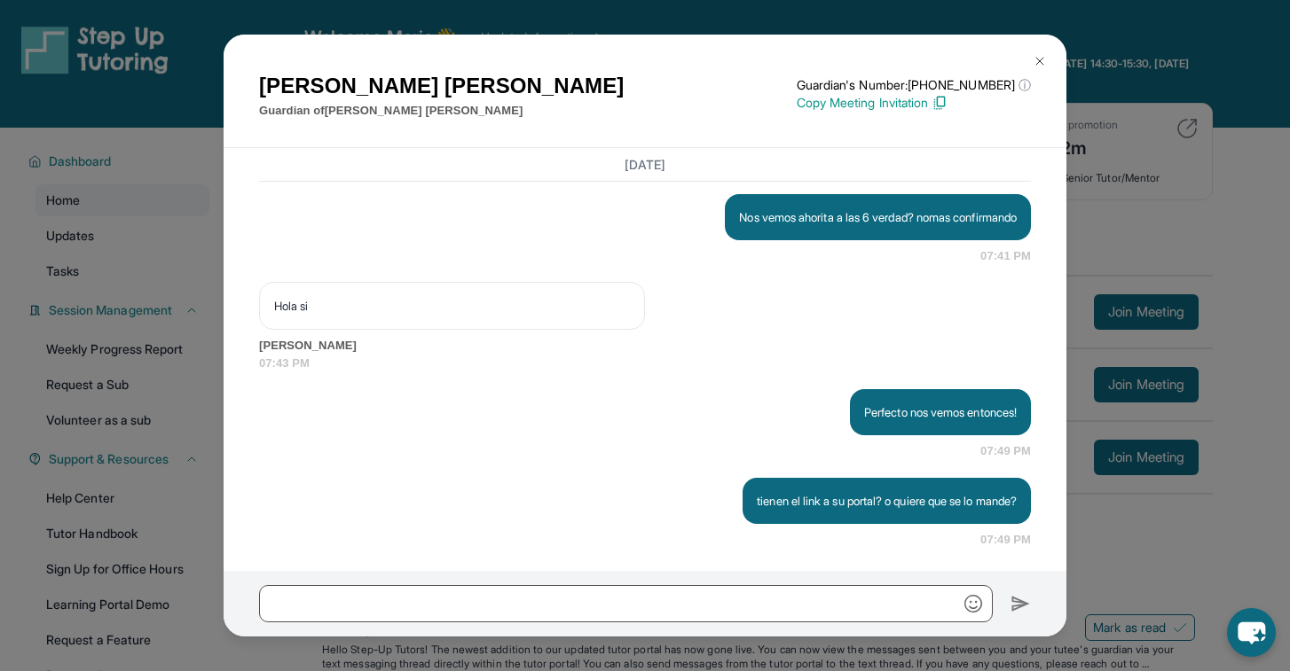
click at [1032, 58] on img at bounding box center [1039, 61] width 14 height 14
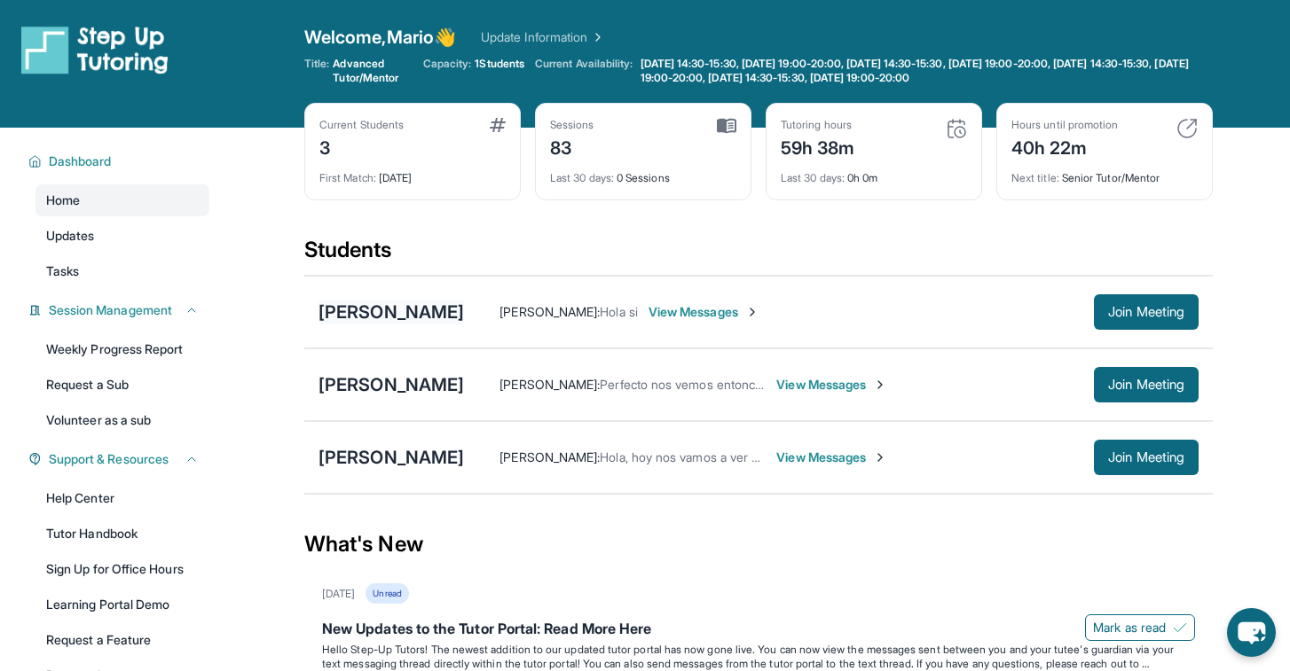
click at [422, 315] on div "[PERSON_NAME]" at bounding box center [390, 312] width 145 height 25
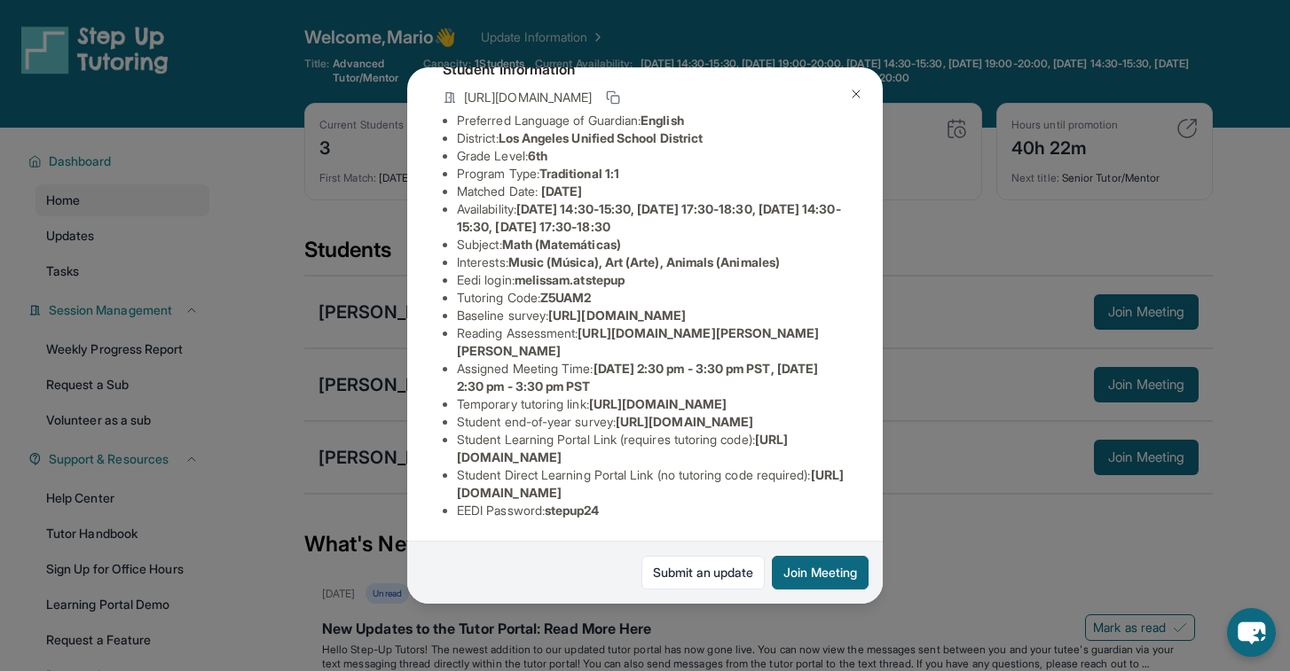
scroll to position [147, 0]
drag, startPoint x: 521, startPoint y: 253, endPoint x: 639, endPoint y: 252, distance: 118.0
click at [639, 271] on li "Eedi login : [PERSON_NAME].atstepup" at bounding box center [652, 280] width 390 height 18
copy li "melissam.atstepup"
click at [586, 290] on span "Z5UAM2" at bounding box center [565, 297] width 51 height 15
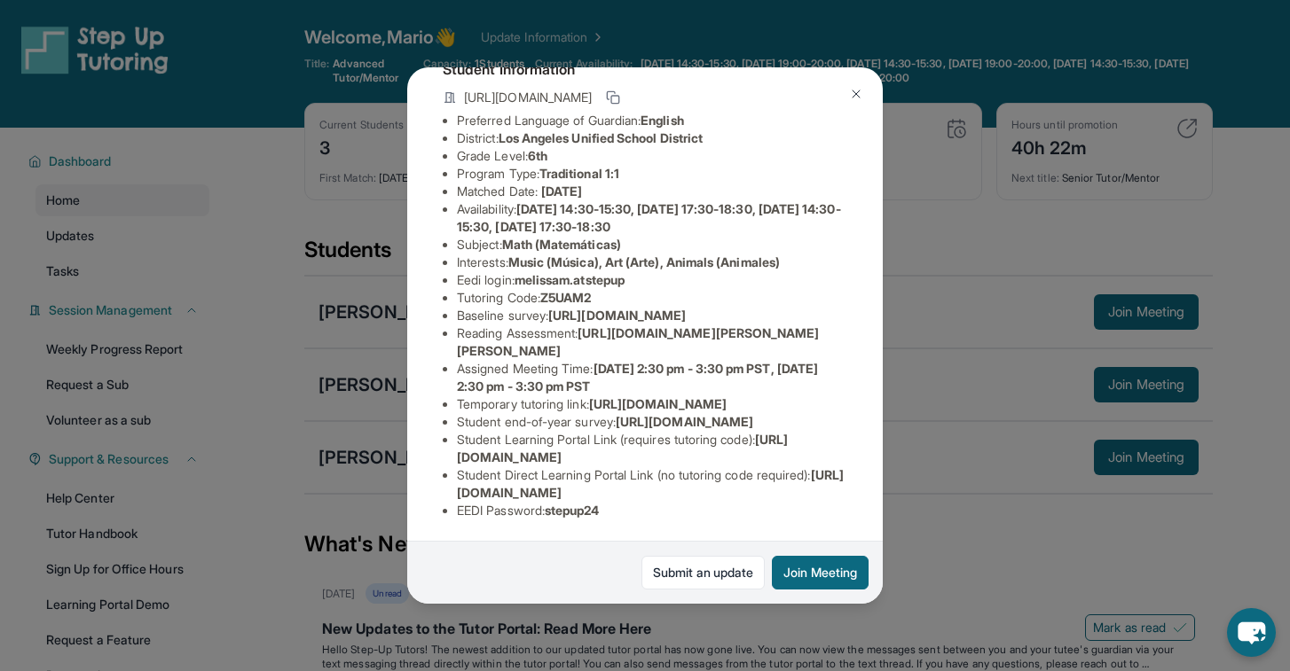
drag, startPoint x: 548, startPoint y: 271, endPoint x: 607, endPoint y: 271, distance: 58.5
click at [607, 289] on li "Tutoring Code : Z5UAM2" at bounding box center [652, 298] width 390 height 18
copy li "Z5UAM2"
click at [674, 208] on li "Availability: [DATE] 14:30-15:30, [DATE] 17:30-18:30, [DATE] 14:30-15:30, [DATE…" at bounding box center [652, 217] width 390 height 35
drag, startPoint x: 552, startPoint y: 268, endPoint x: 614, endPoint y: 269, distance: 62.1
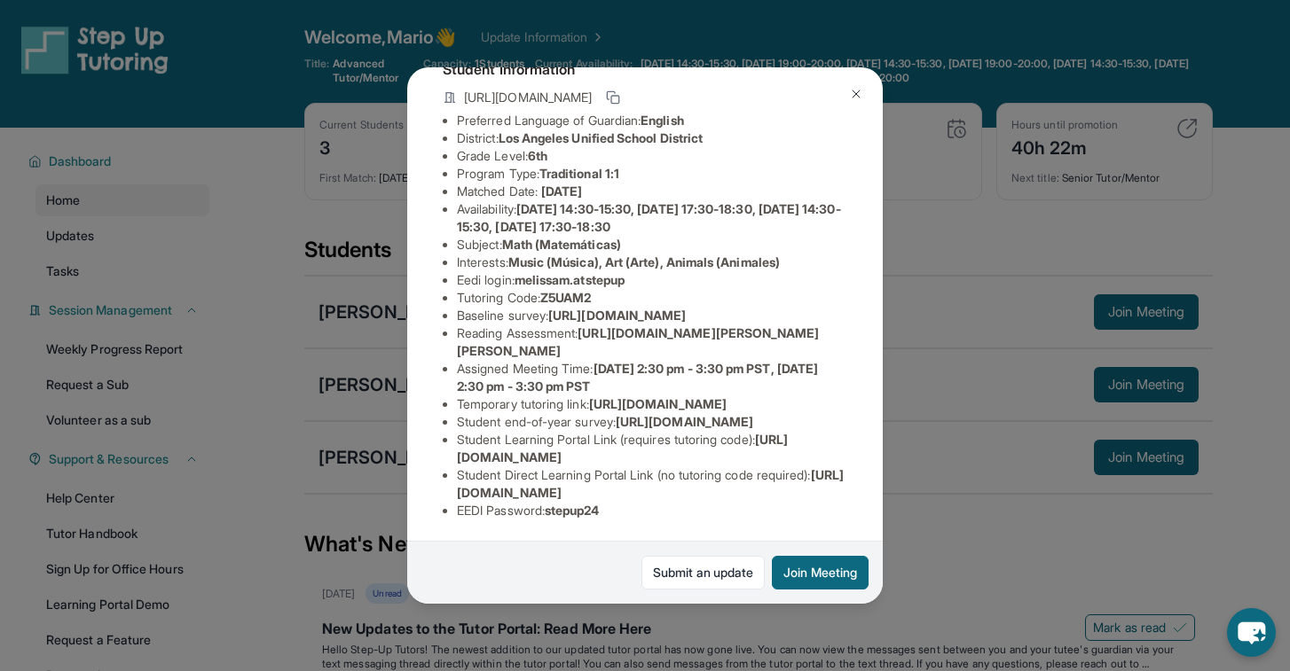
click at [614, 289] on li "Tutoring Code : Z5UAM2" at bounding box center [652, 298] width 390 height 18
copy li "Z5UAM2"
click at [1113, 1] on div "[PERSON_NAME] Guardian: [PERSON_NAME] Student Information [URL][DOMAIN_NAME] Pr…" at bounding box center [645, 335] width 1290 height 671
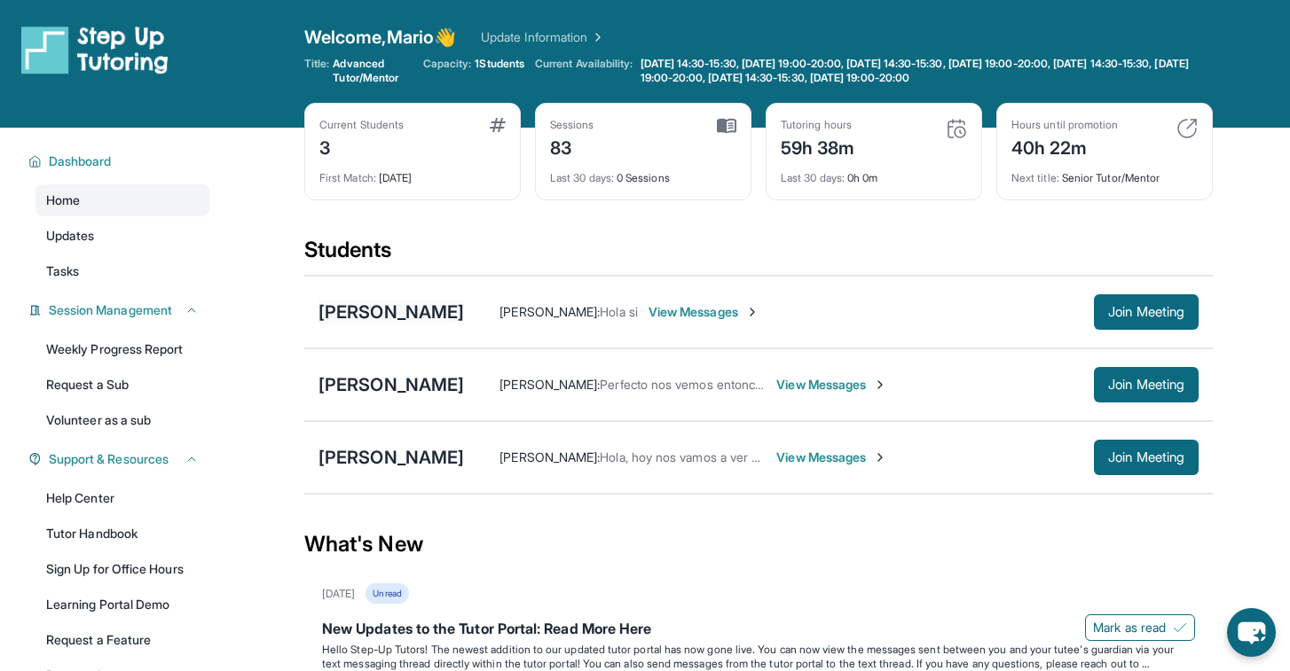
click at [357, 320] on div "[PERSON_NAME]" at bounding box center [390, 312] width 145 height 25
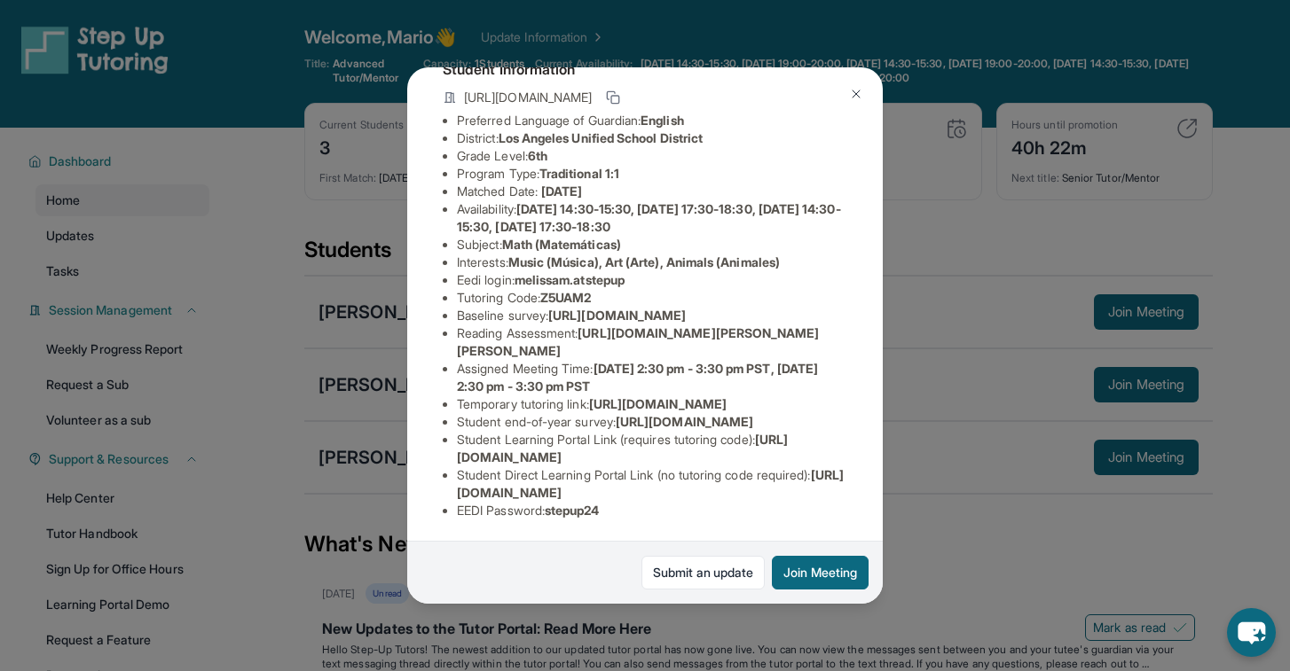
scroll to position [137, 0]
drag, startPoint x: 590, startPoint y: 369, endPoint x: 591, endPoint y: 390, distance: 21.3
click at [591, 360] on li "Reading Assessment : [URL][DOMAIN_NAME][PERSON_NAME][PERSON_NAME]" at bounding box center [652, 342] width 390 height 35
copy li "[URL][DOMAIN_NAME]"
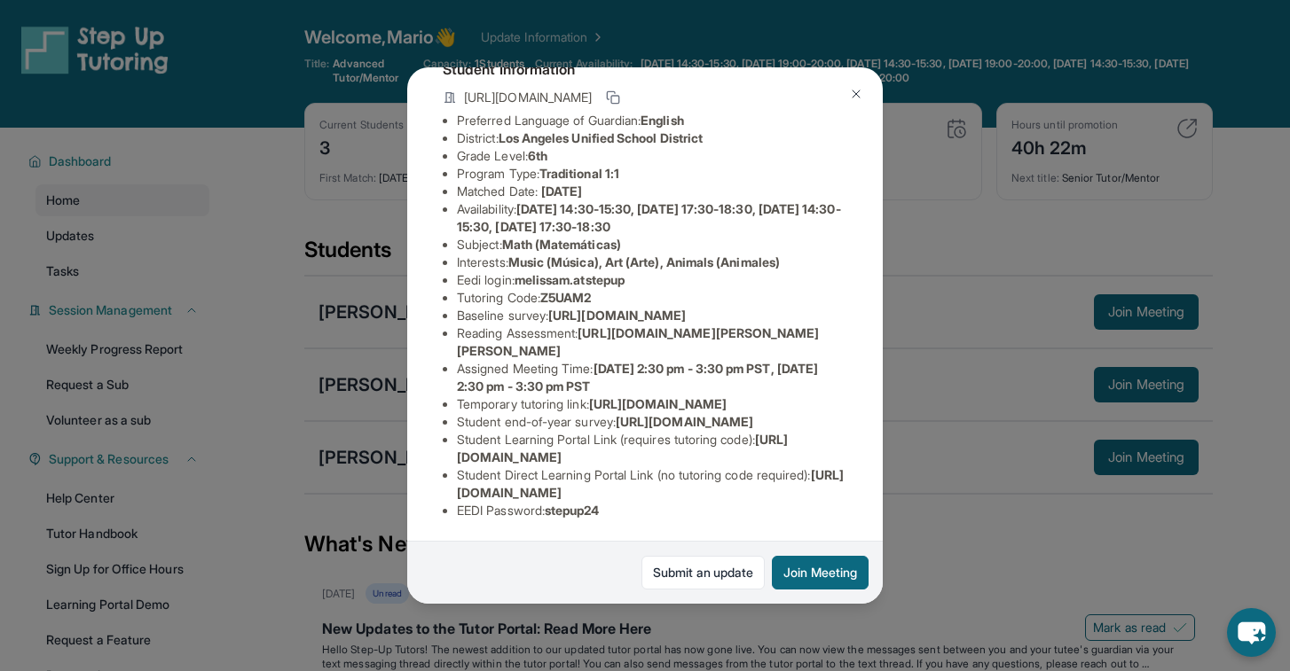
click at [1040, 216] on div "[PERSON_NAME] Guardian: [PERSON_NAME] Student Information [URL][DOMAIN_NAME] Pr…" at bounding box center [645, 335] width 1290 height 671
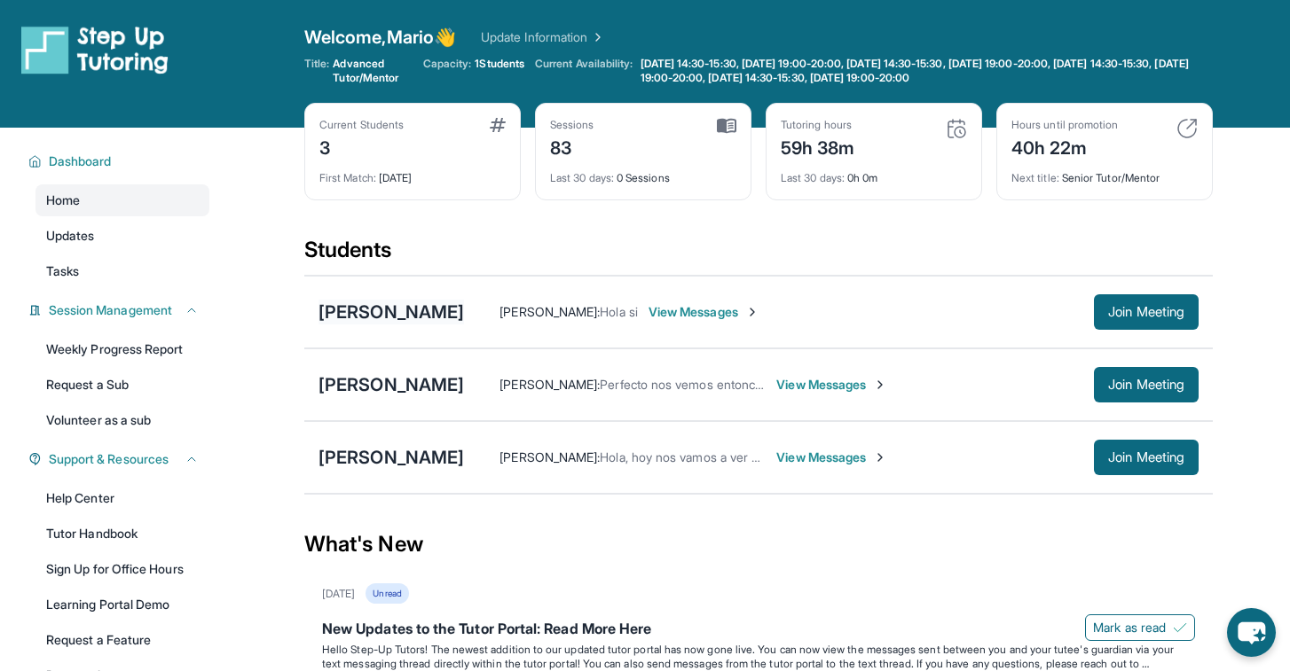
click at [390, 316] on div "[PERSON_NAME]" at bounding box center [390, 312] width 145 height 25
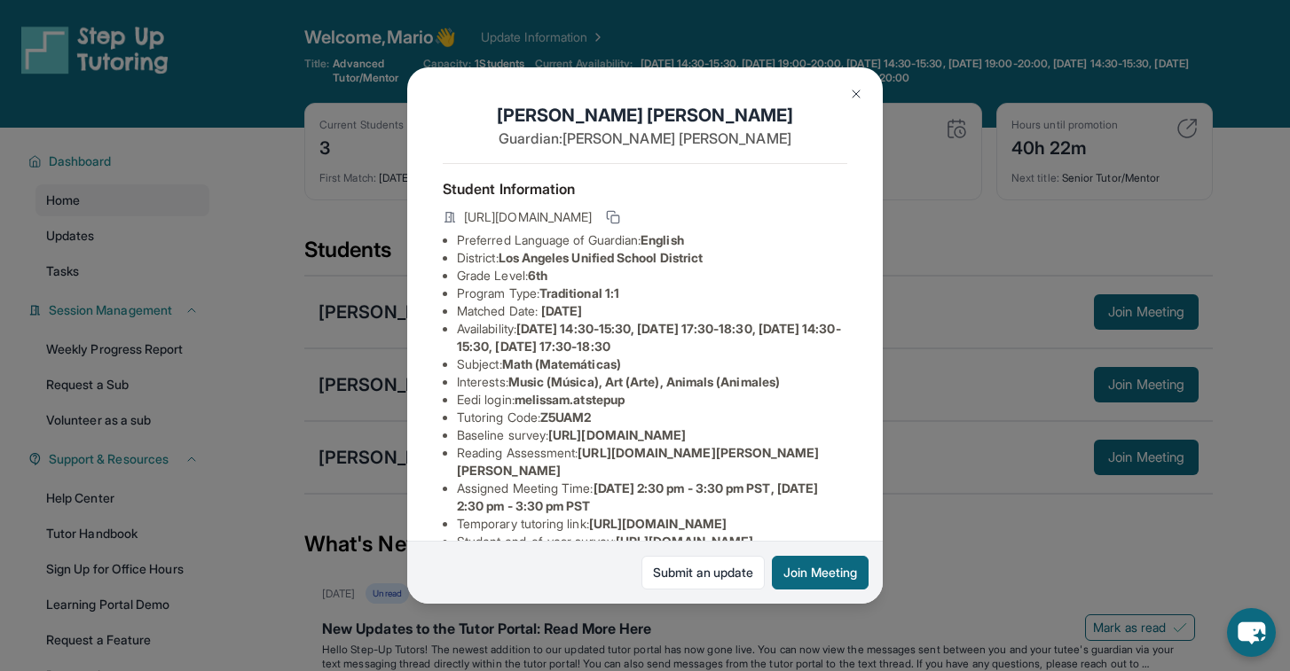
drag, startPoint x: 647, startPoint y: 396, endPoint x: 523, endPoint y: 398, distance: 124.2
click at [523, 398] on li "Eedi login : [PERSON_NAME].atstepup" at bounding box center [652, 400] width 390 height 18
copy li "melissam.atstepup"
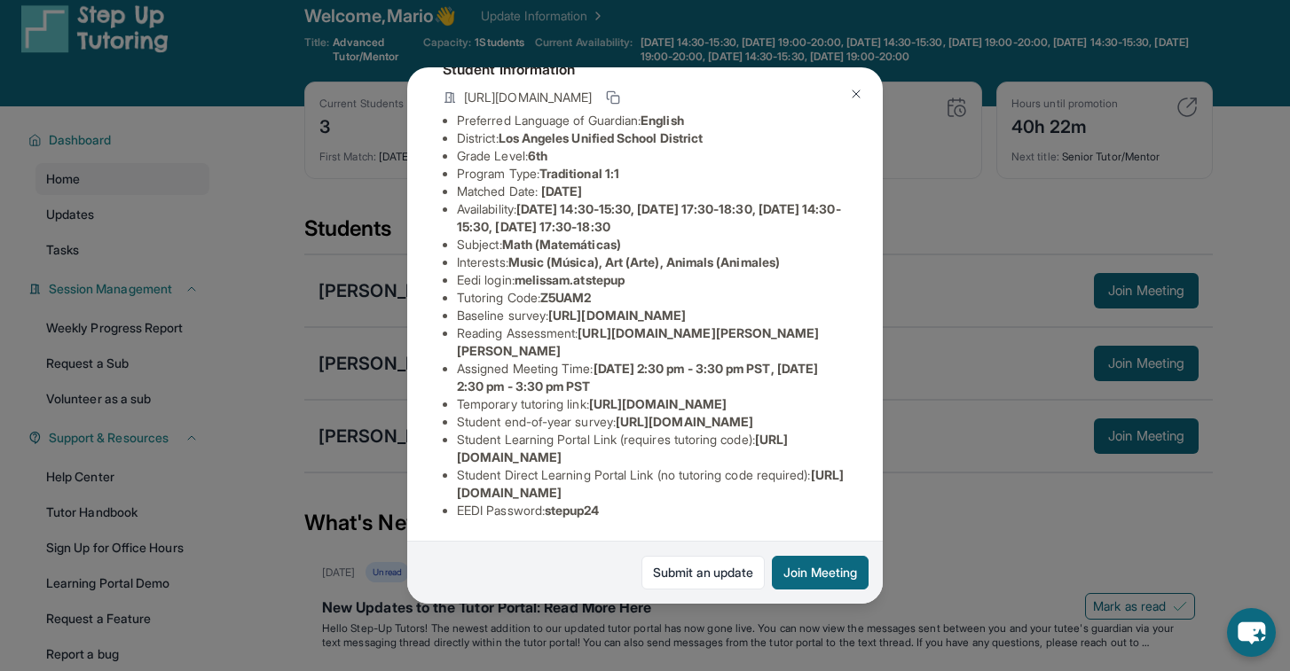
scroll to position [35, 0]
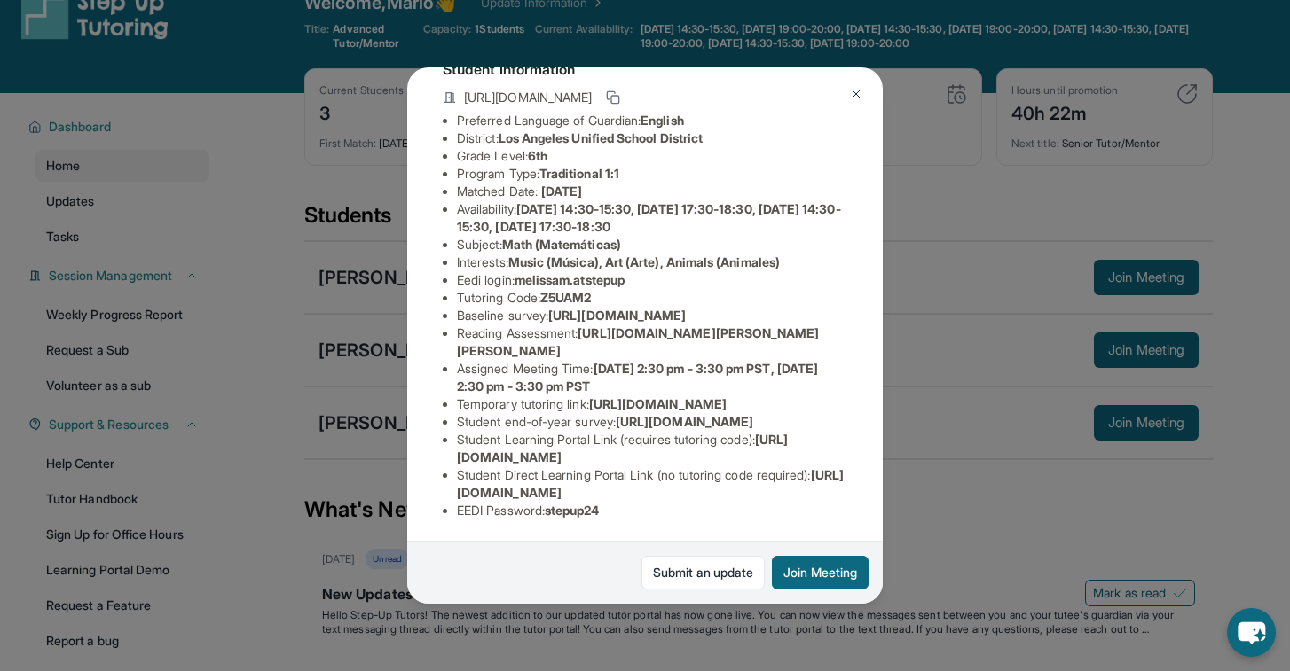
drag, startPoint x: 615, startPoint y: 506, endPoint x: 552, endPoint y: 510, distance: 63.1
click at [552, 510] on li "EEDI Password : stepup24" at bounding box center [652, 511] width 390 height 18
copy li "stepup24"
drag, startPoint x: 652, startPoint y: 98, endPoint x: 527, endPoint y: 108, distance: 125.5
click at [527, 271] on li "Eedi login : [PERSON_NAME].atstepup" at bounding box center [652, 280] width 390 height 18
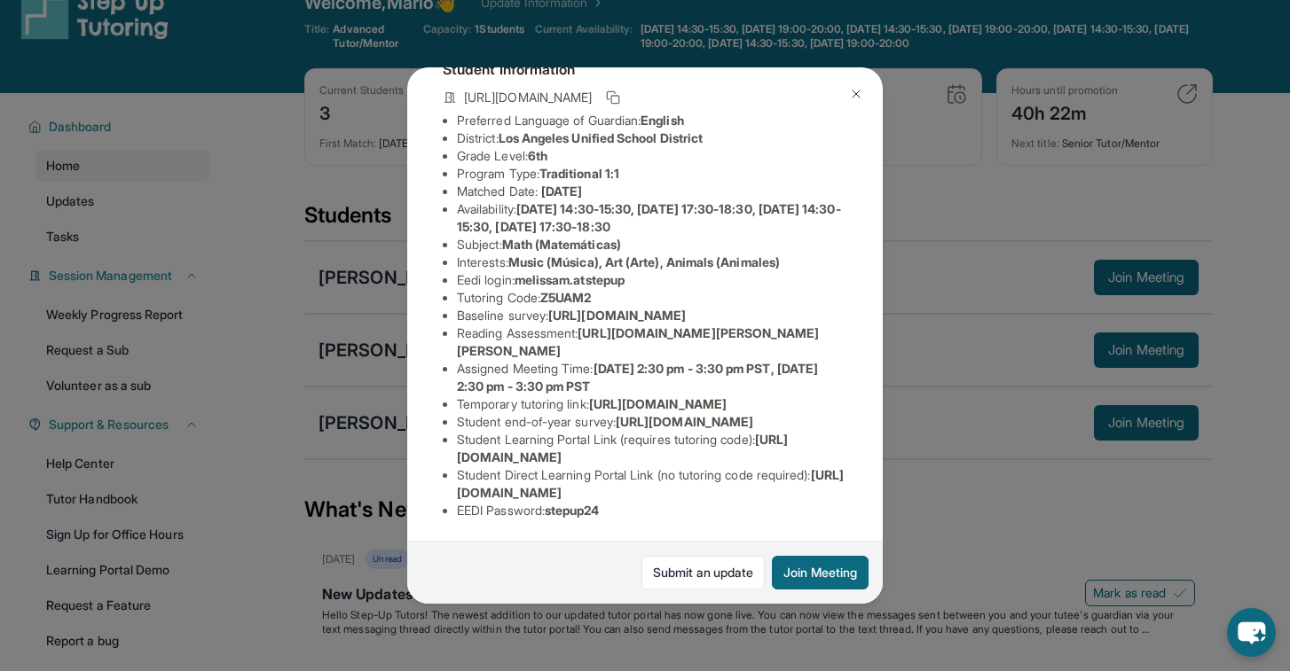
copy li "melissam.atstepup"
click at [780, 360] on li "Assigned Meeting Time : [DATE] 2:30 pm - 3:30 pm PST, [DATE] 2:30 pm - 3:30 pm …" at bounding box center [652, 377] width 390 height 35
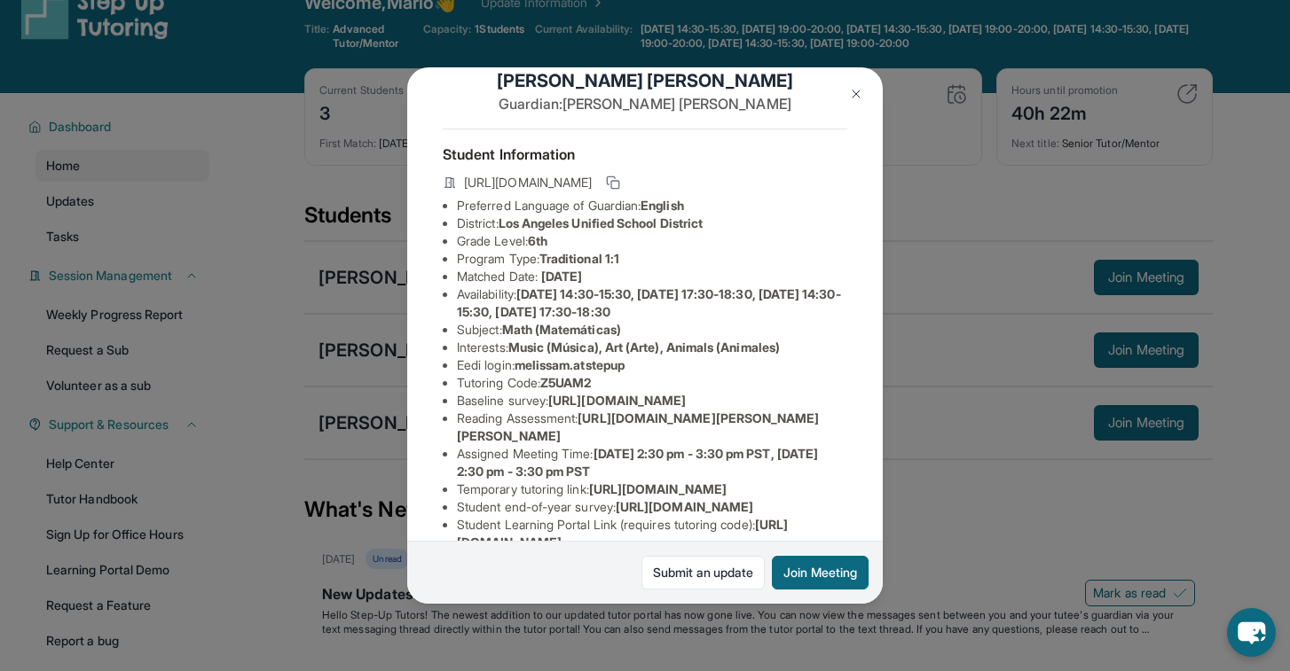
scroll to position [0, 0]
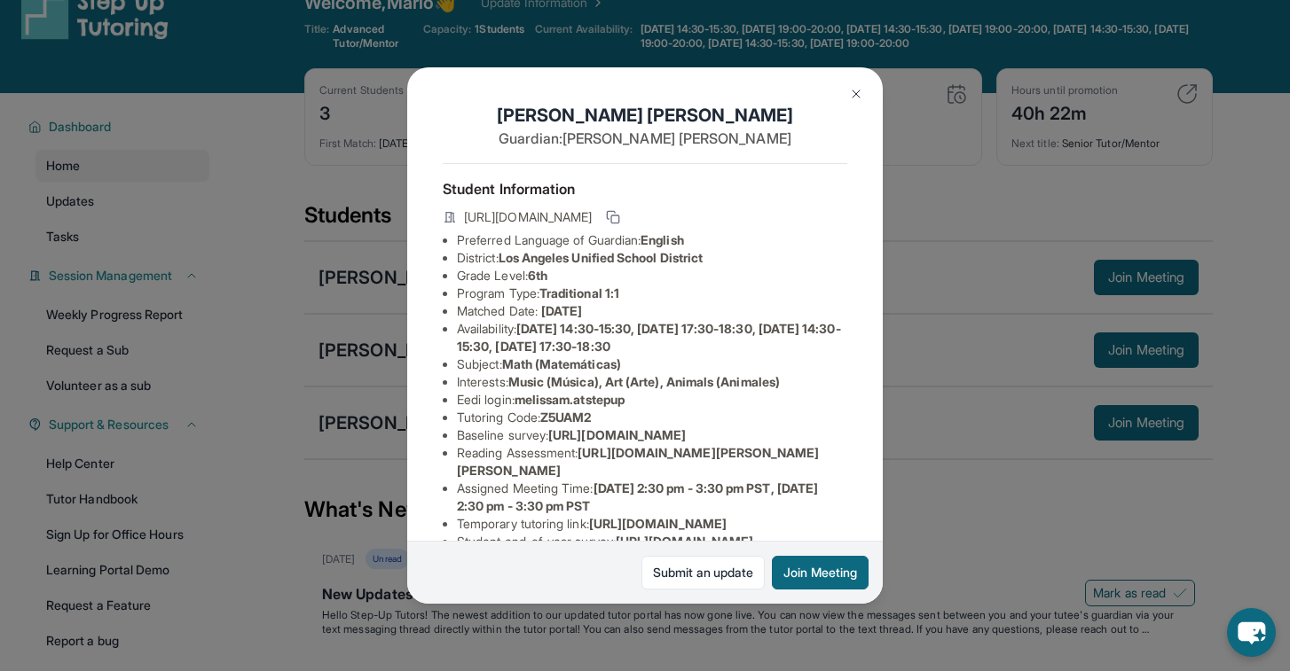
click at [958, 238] on div "[PERSON_NAME] Guardian: [PERSON_NAME] Student Information [URL][DOMAIN_NAME] Pr…" at bounding box center [645, 335] width 1290 height 671
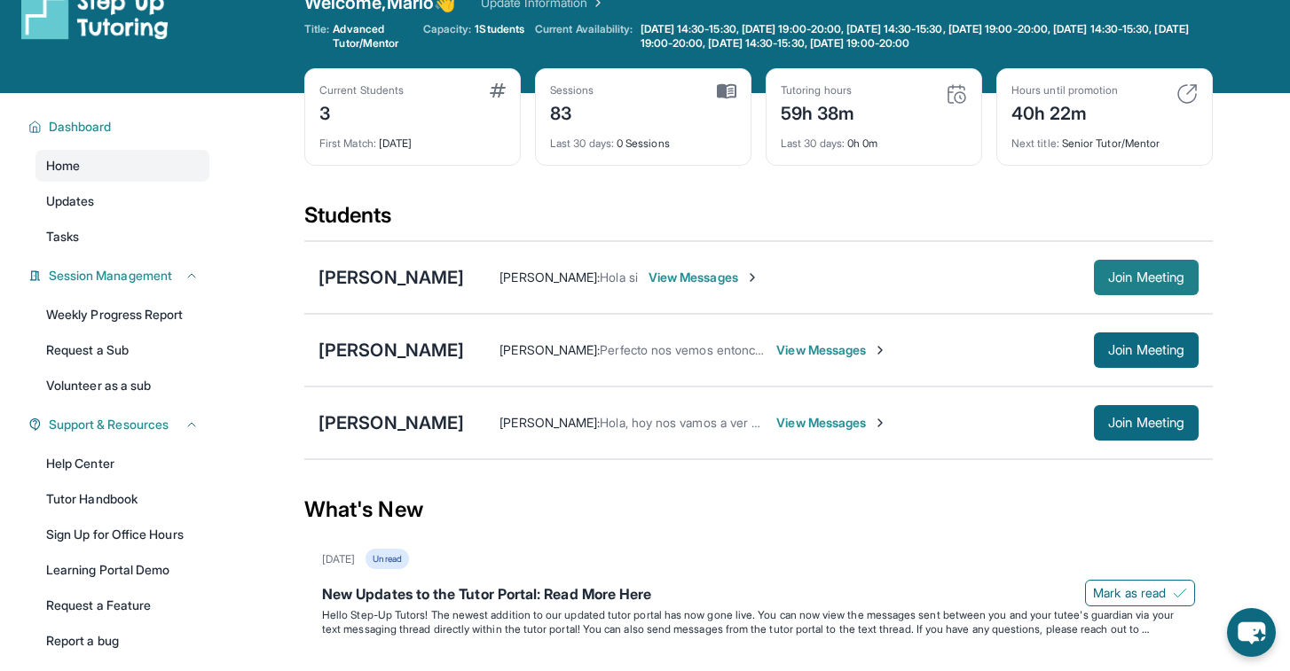
click at [1175, 282] on span "Join Meeting" at bounding box center [1146, 277] width 76 height 11
